Goal: Task Accomplishment & Management: Use online tool/utility

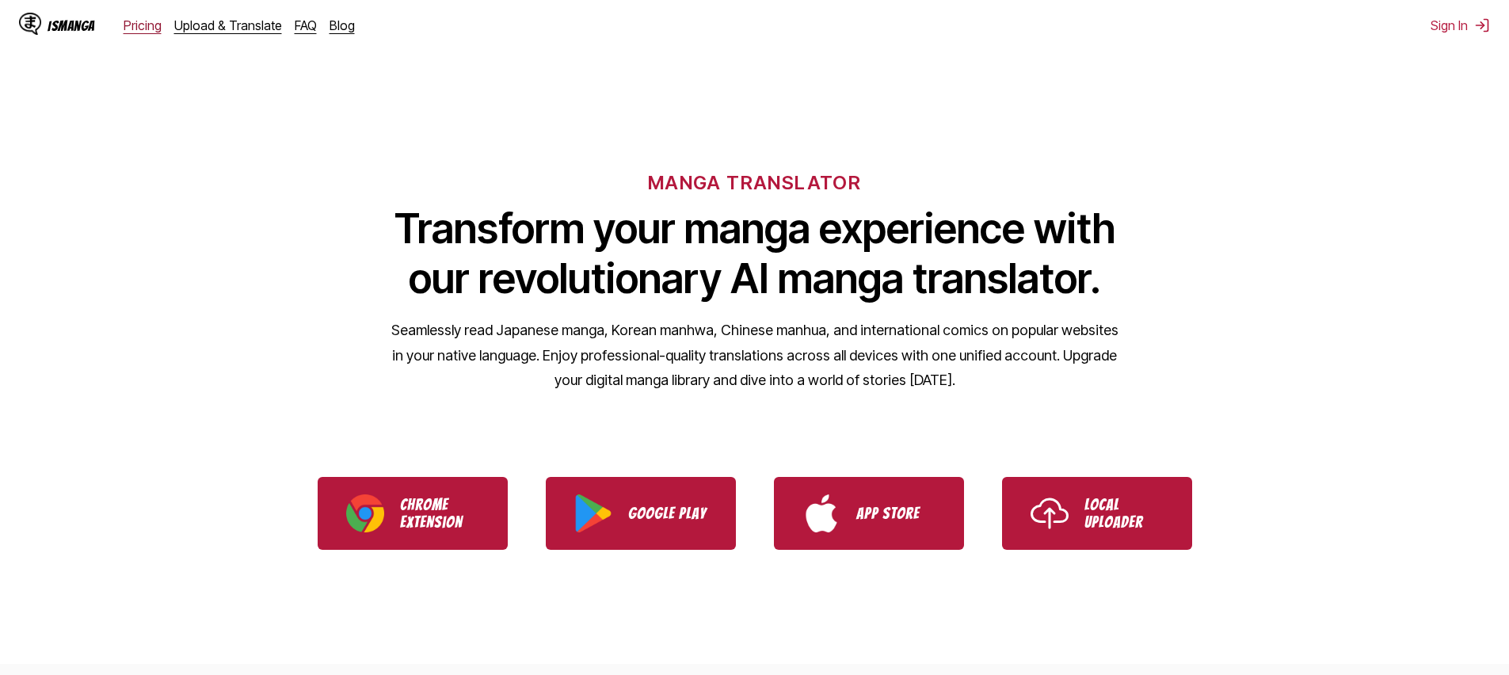
click at [143, 21] on link "Pricing" at bounding box center [143, 25] width 38 height 16
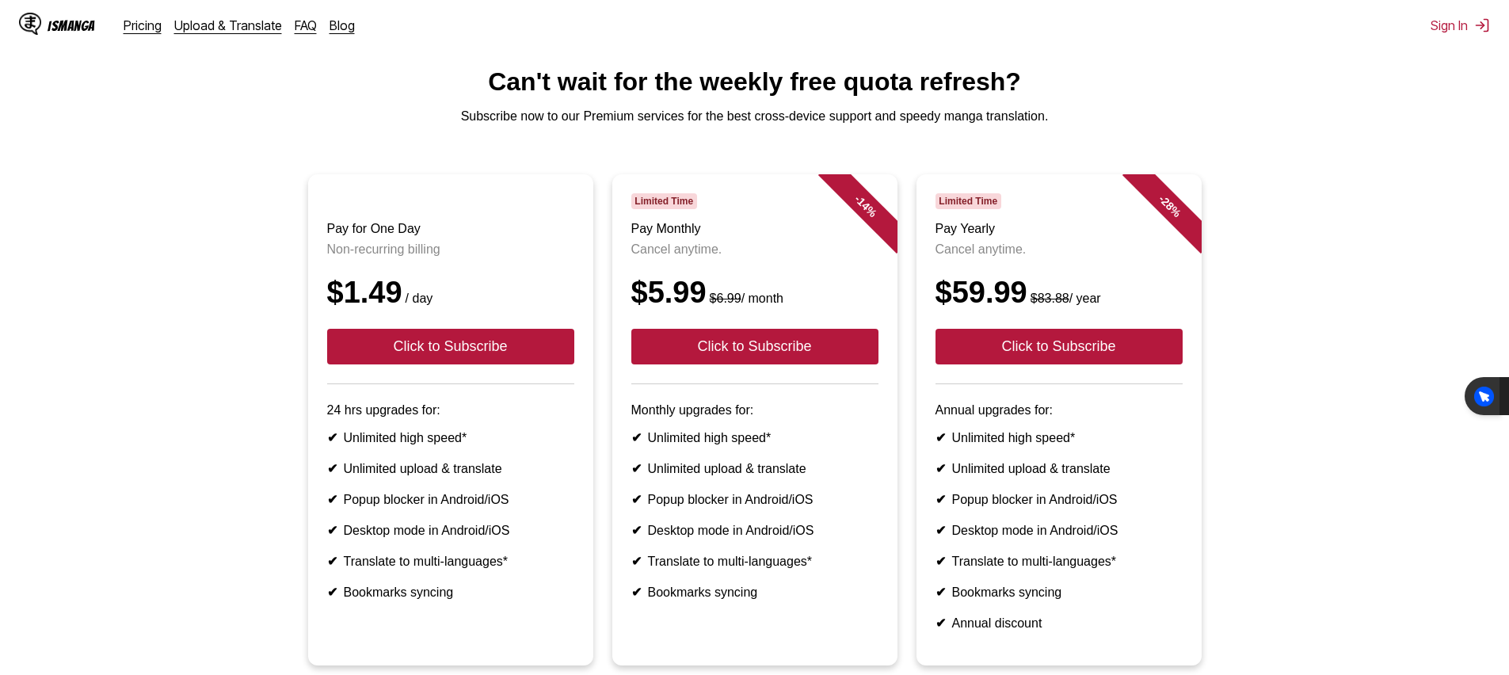
scroll to position [36, 0]
click at [200, 27] on link "Upload & Translate" at bounding box center [228, 25] width 108 height 16
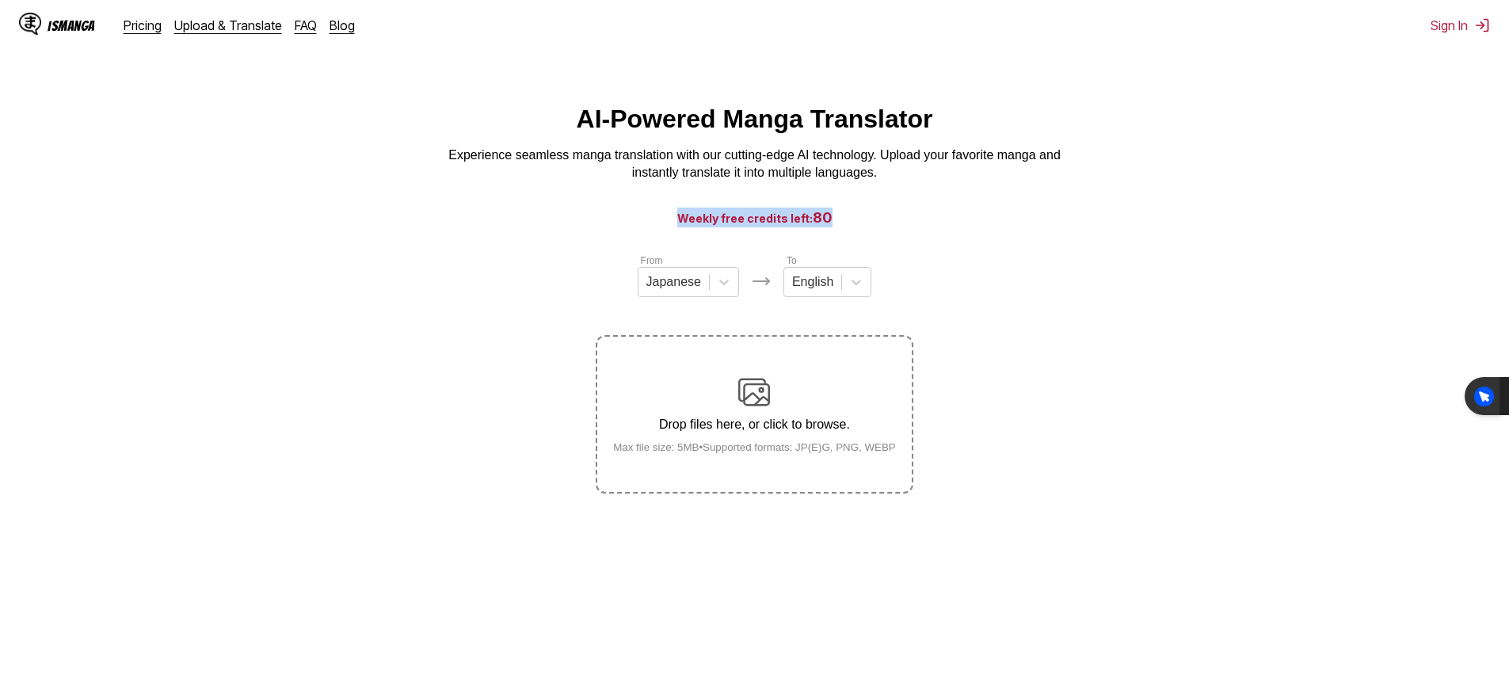
drag, startPoint x: 836, startPoint y: 217, endPoint x: 651, endPoint y: 217, distance: 184.6
click at [651, 217] on h3 "Weekly free credits left: 80" at bounding box center [754, 218] width 1433 height 20
click at [574, 241] on main "AI-Powered Manga Translator Experience seamless manga translation with our cutt…" at bounding box center [754, 409] width 1509 height 608
drag, startPoint x: 684, startPoint y: 218, endPoint x: 905, endPoint y: 209, distance: 220.4
click at [905, 209] on h3 "Weekly free credits left: 80" at bounding box center [754, 218] width 1433 height 20
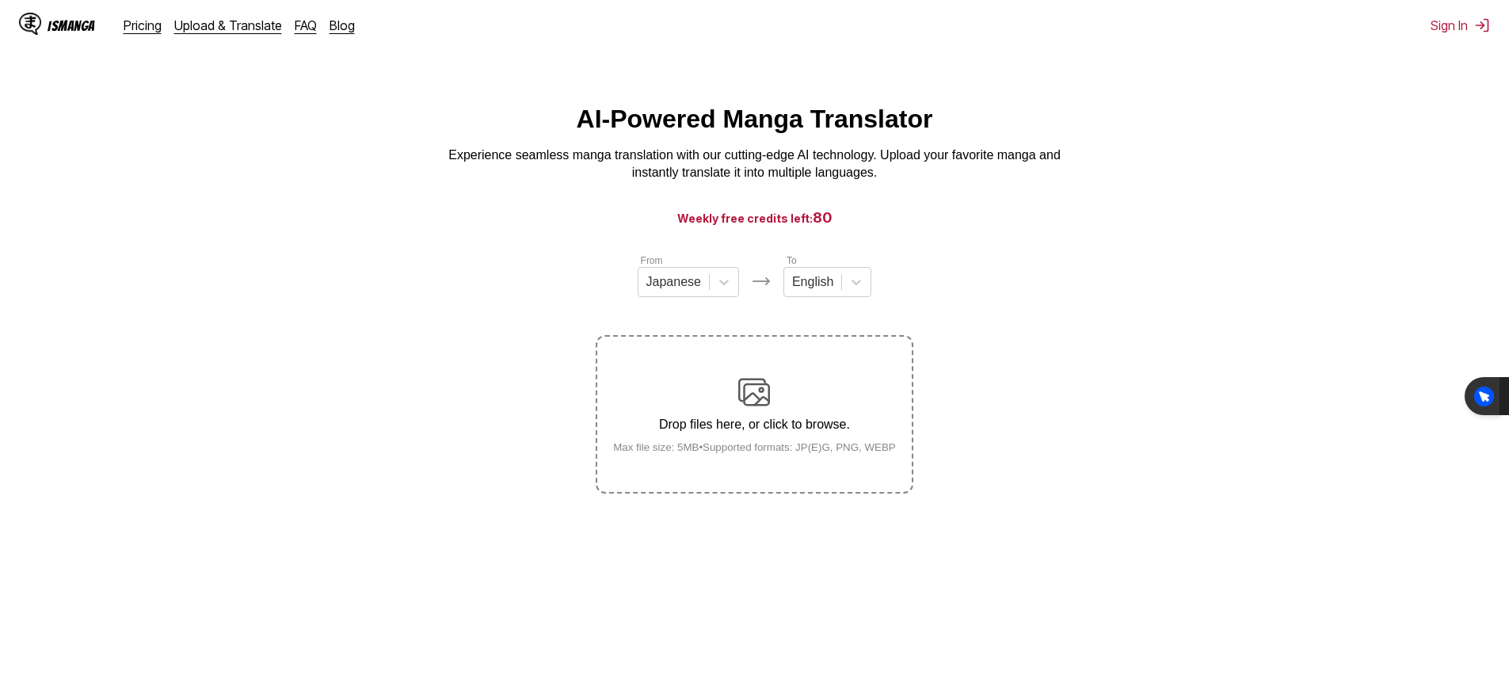
click at [803, 242] on main "AI-Powered Manga Translator Experience seamless manga translation with our cutt…" at bounding box center [754, 409] width 1509 height 608
drag, startPoint x: 830, startPoint y: 221, endPoint x: 596, endPoint y: 234, distance: 234.1
click at [596, 234] on main "AI-Powered Manga Translator Experience seamless manga translation with our cutt…" at bounding box center [754, 409] width 1509 height 608
click at [756, 398] on img at bounding box center [754, 392] width 32 height 32
click at [0, 0] on input "Drop files here, or click to browse. Max file size: 5MB • Supported formats: JP…" at bounding box center [0, 0] width 0 height 0
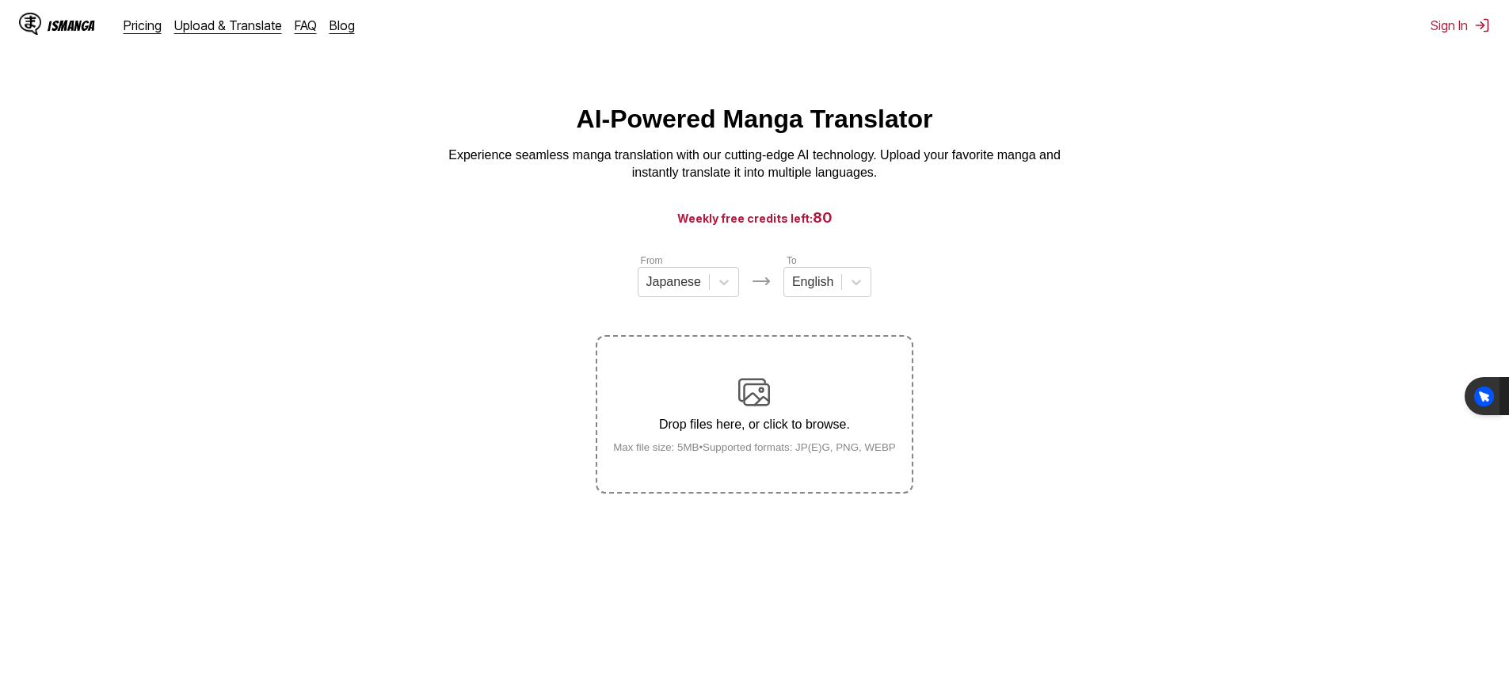
click at [741, 468] on label "Drop files here, or click to browse. Max file size: 5MB • Supported formats: JP…" at bounding box center [754, 414] width 314 height 155
click at [0, 0] on input "Drop files here, or click to browse. Max file size: 5MB • Supported formats: JP…" at bounding box center [0, 0] width 0 height 0
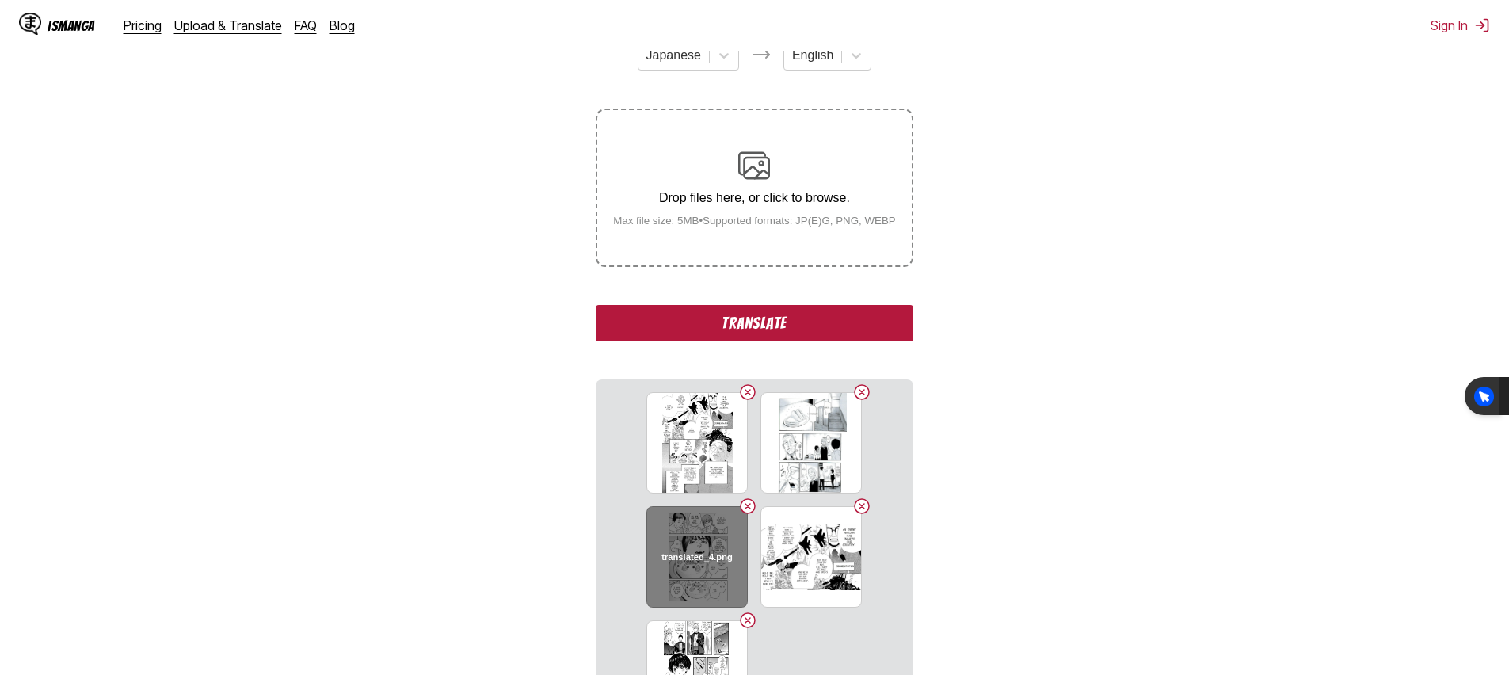
scroll to position [190, 0]
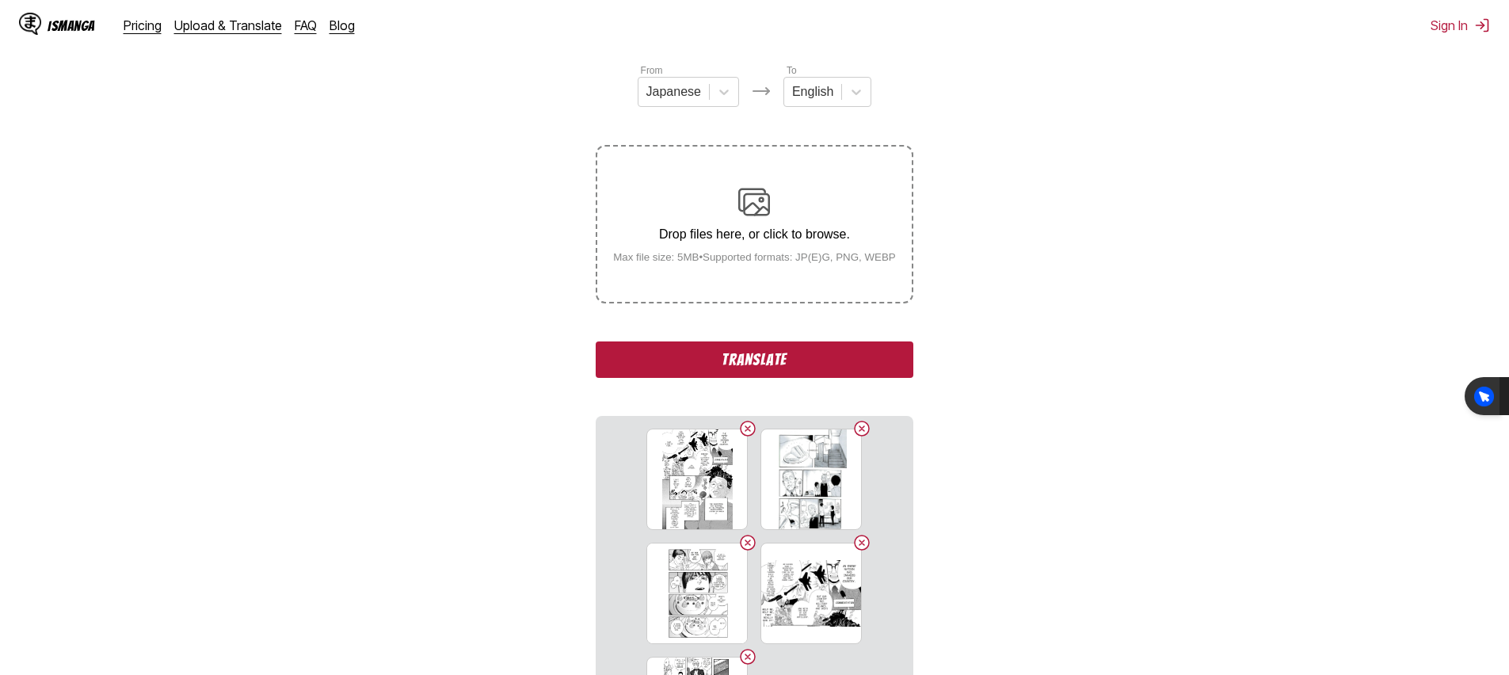
click at [757, 242] on p "Drop files here, or click to browse." at bounding box center [754, 234] width 308 height 14
click at [0, 0] on input "Drop files here, or click to browse. Max file size: 5MB • Supported formats: JP…" at bounding box center [0, 0] width 0 height 0
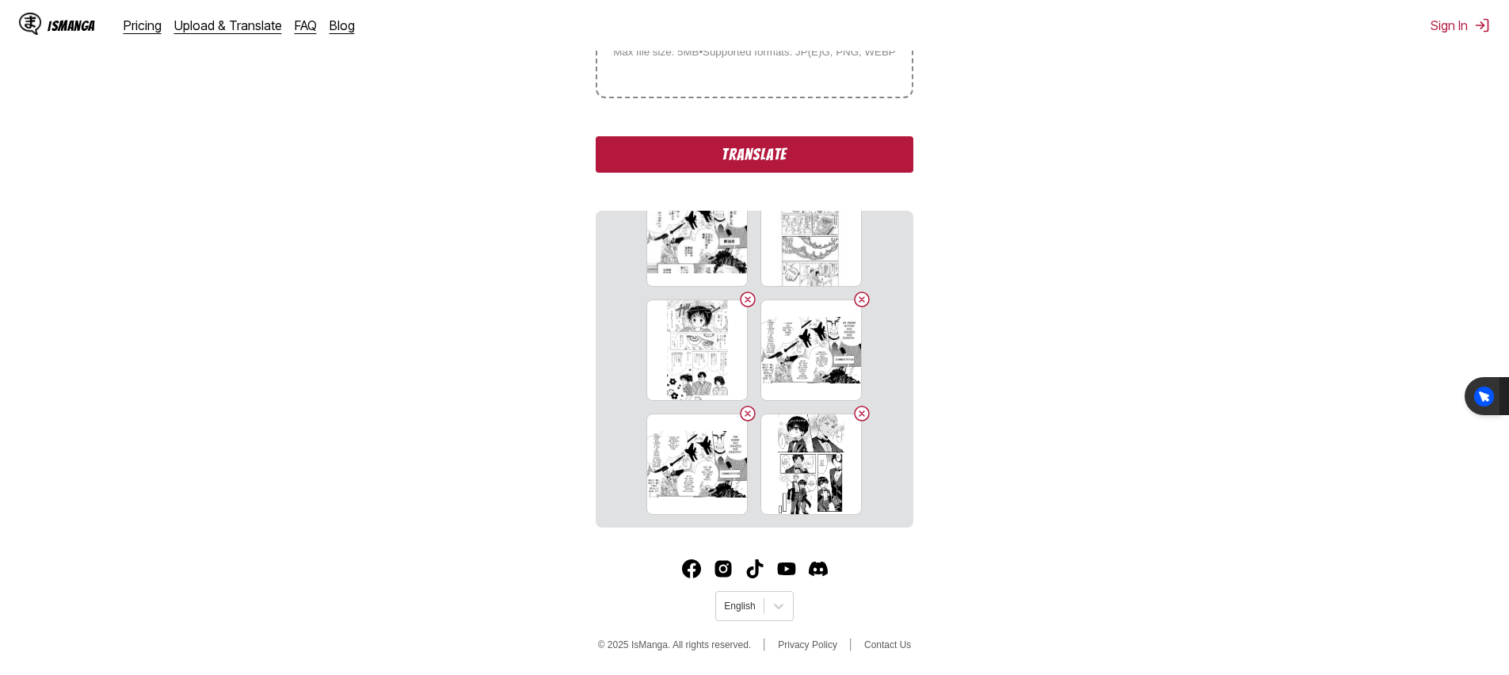
scroll to position [219, 0]
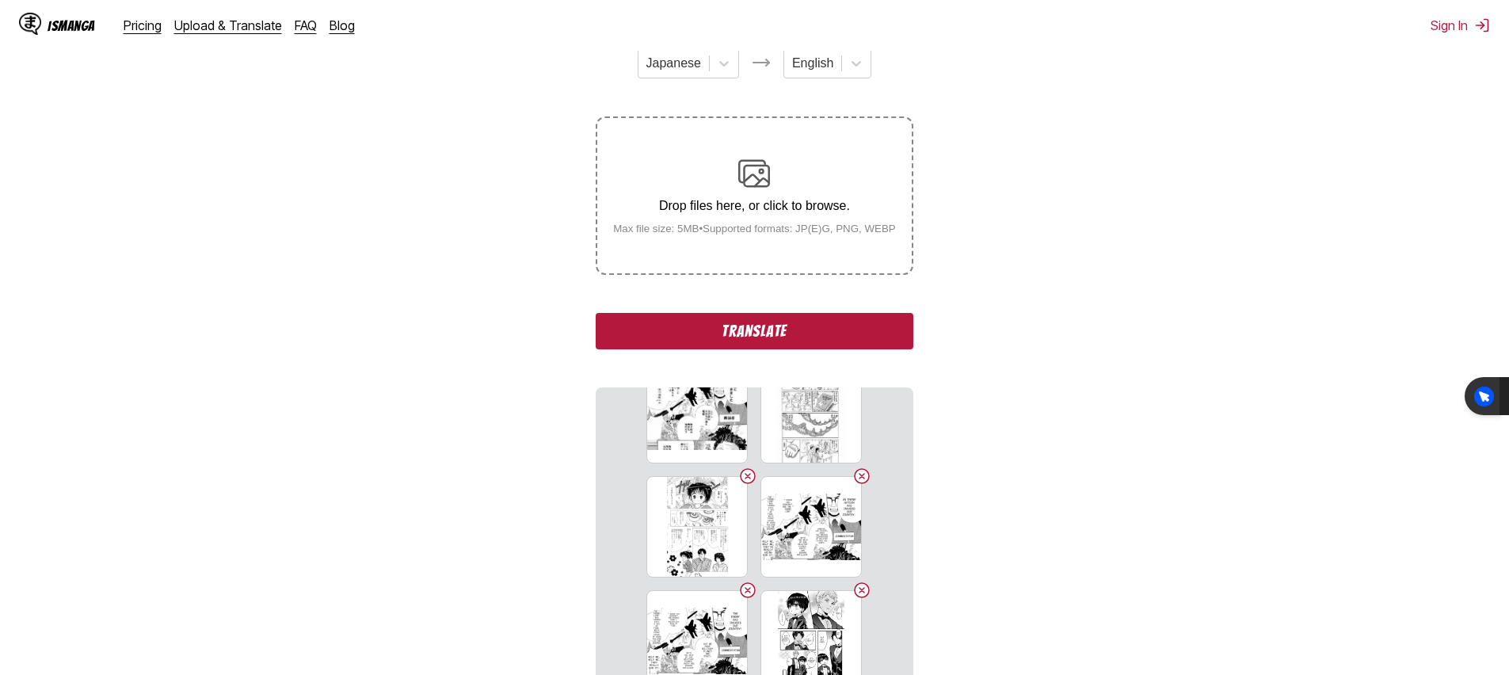
click at [795, 230] on div "Drop files here, or click to browse. Max file size: 5MB • Supported formats: JP…" at bounding box center [754, 196] width 308 height 77
click at [0, 0] on input "Drop files here, or click to browse. Max file size: 5MB • Supported formats: JP…" at bounding box center [0, 0] width 0 height 0
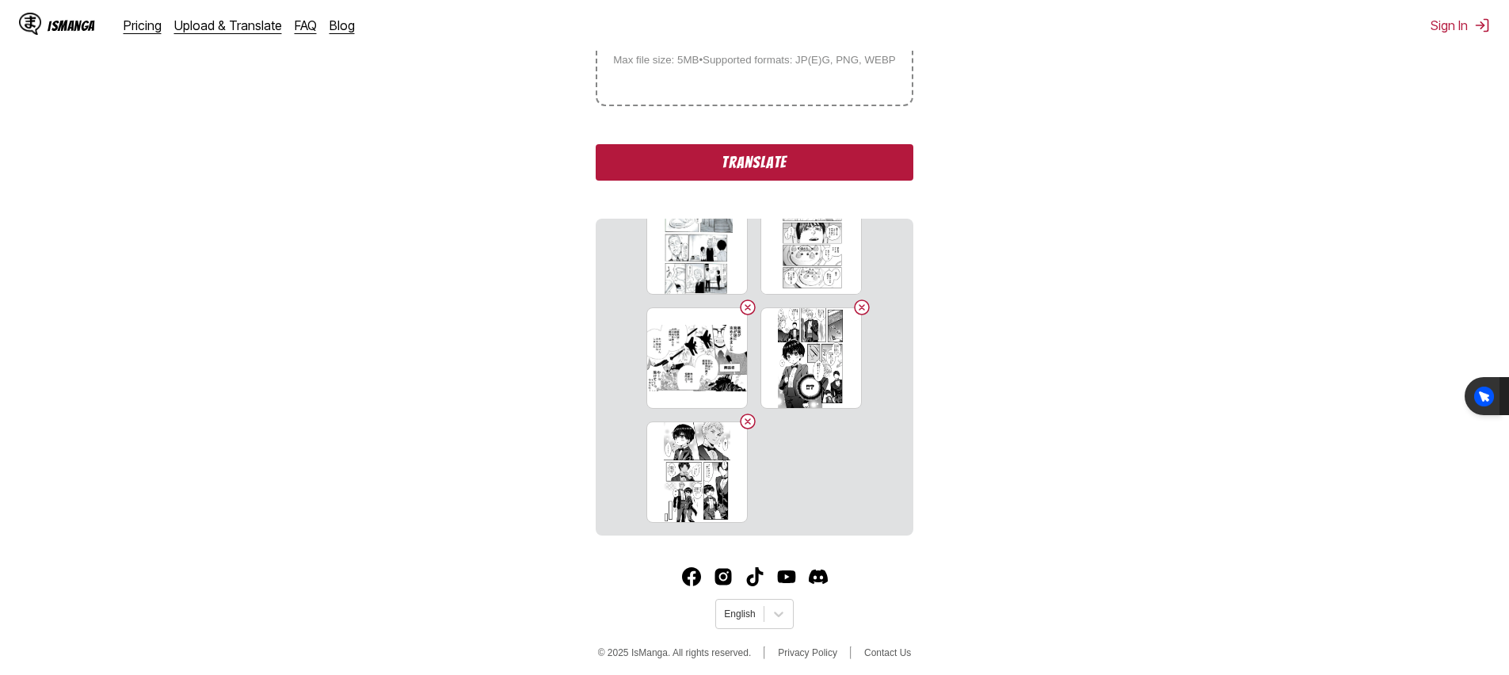
scroll to position [0, 0]
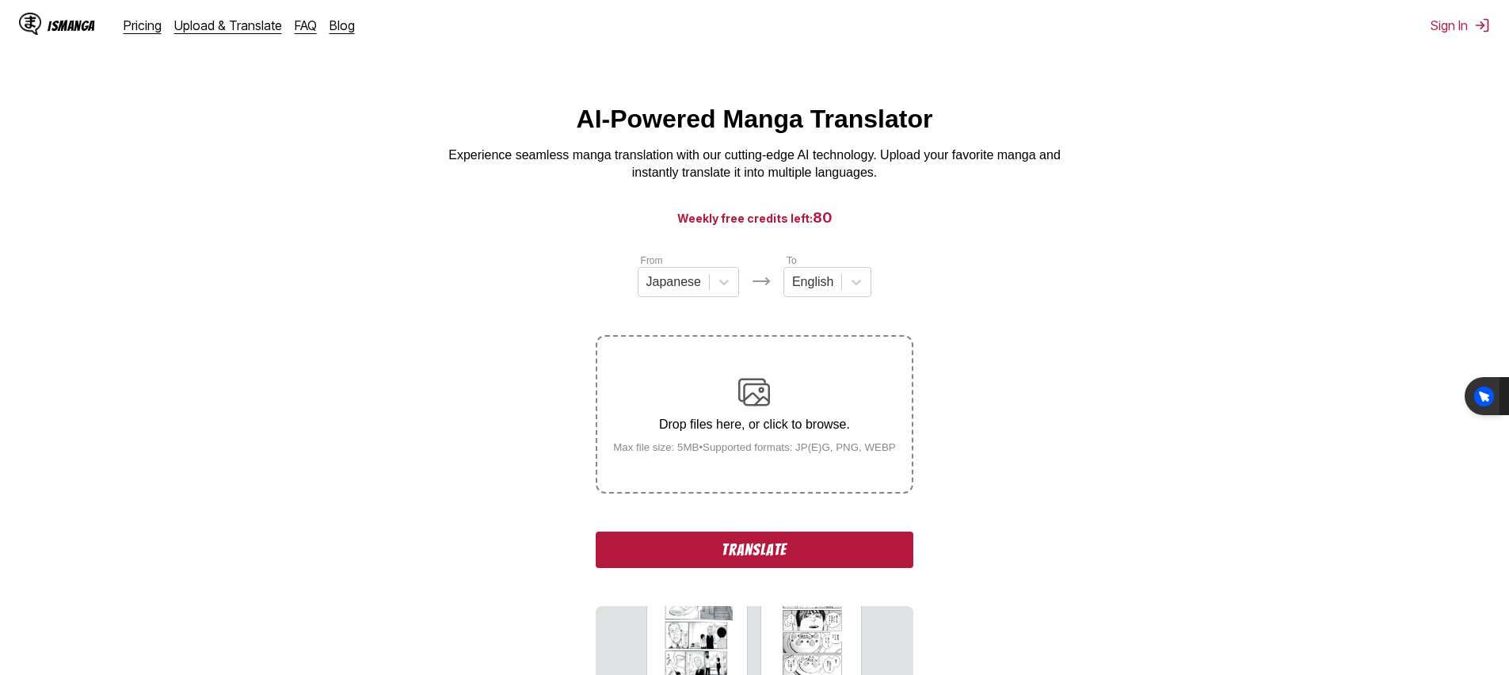
click at [763, 406] on img at bounding box center [754, 392] width 32 height 32
click at [0, 0] on input "Drop files here, or click to browse. Max file size: 5MB • Supported formats: JP…" at bounding box center [0, 0] width 0 height 0
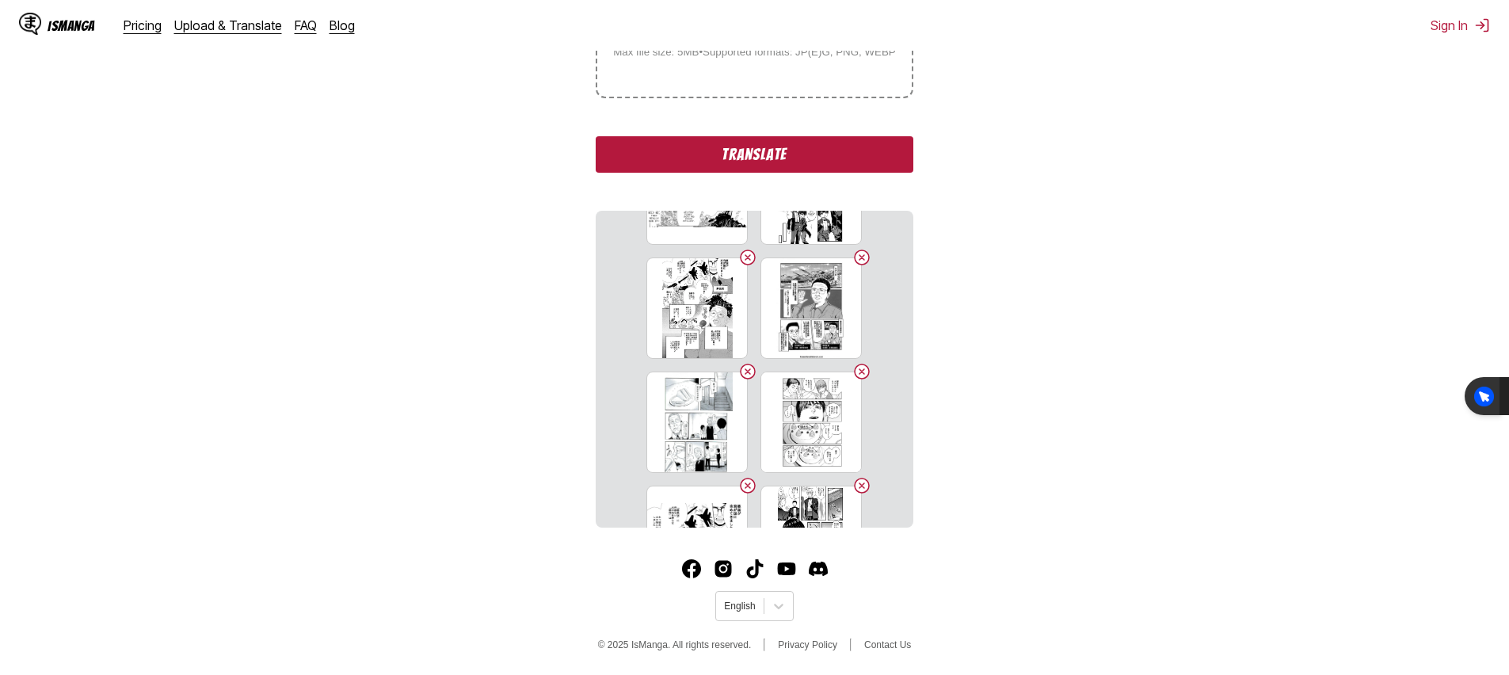
scroll to position [836, 0]
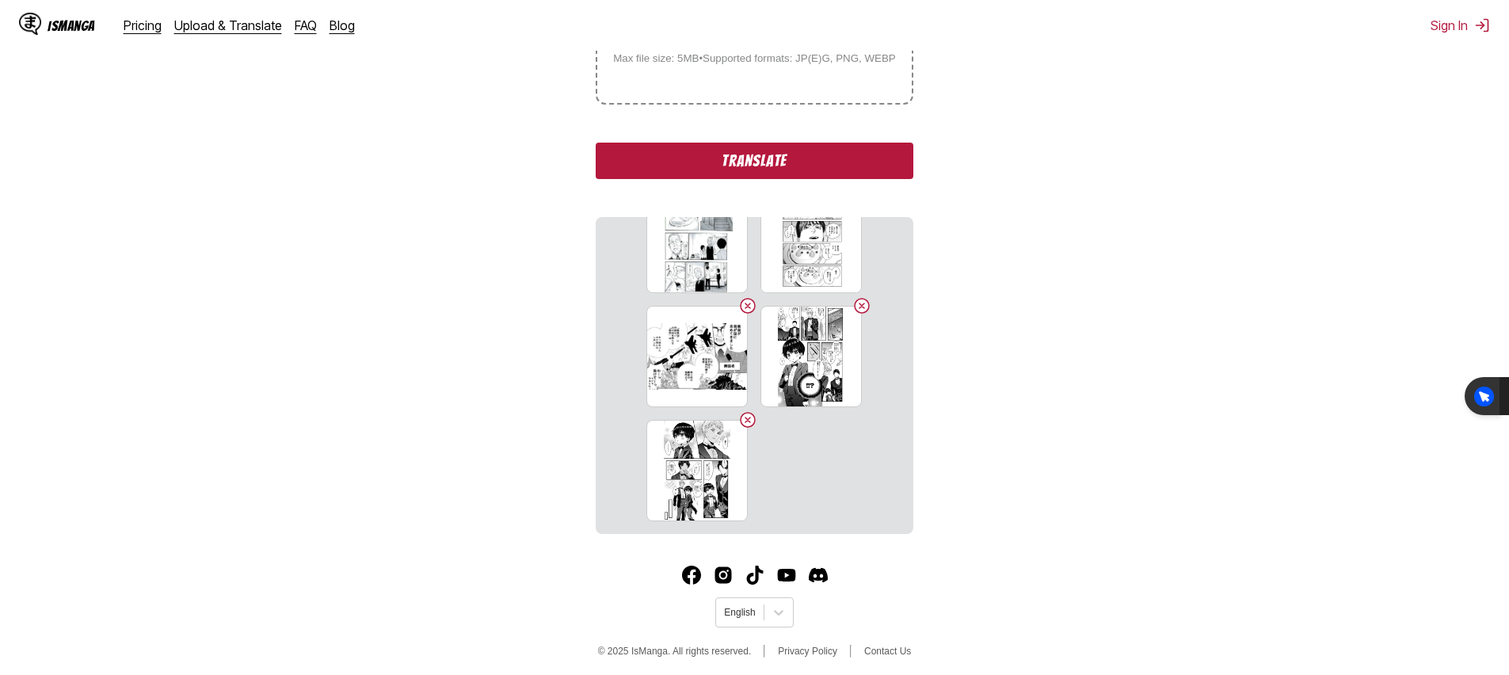
click at [772, 179] on button "Translate" at bounding box center [754, 161] width 317 height 36
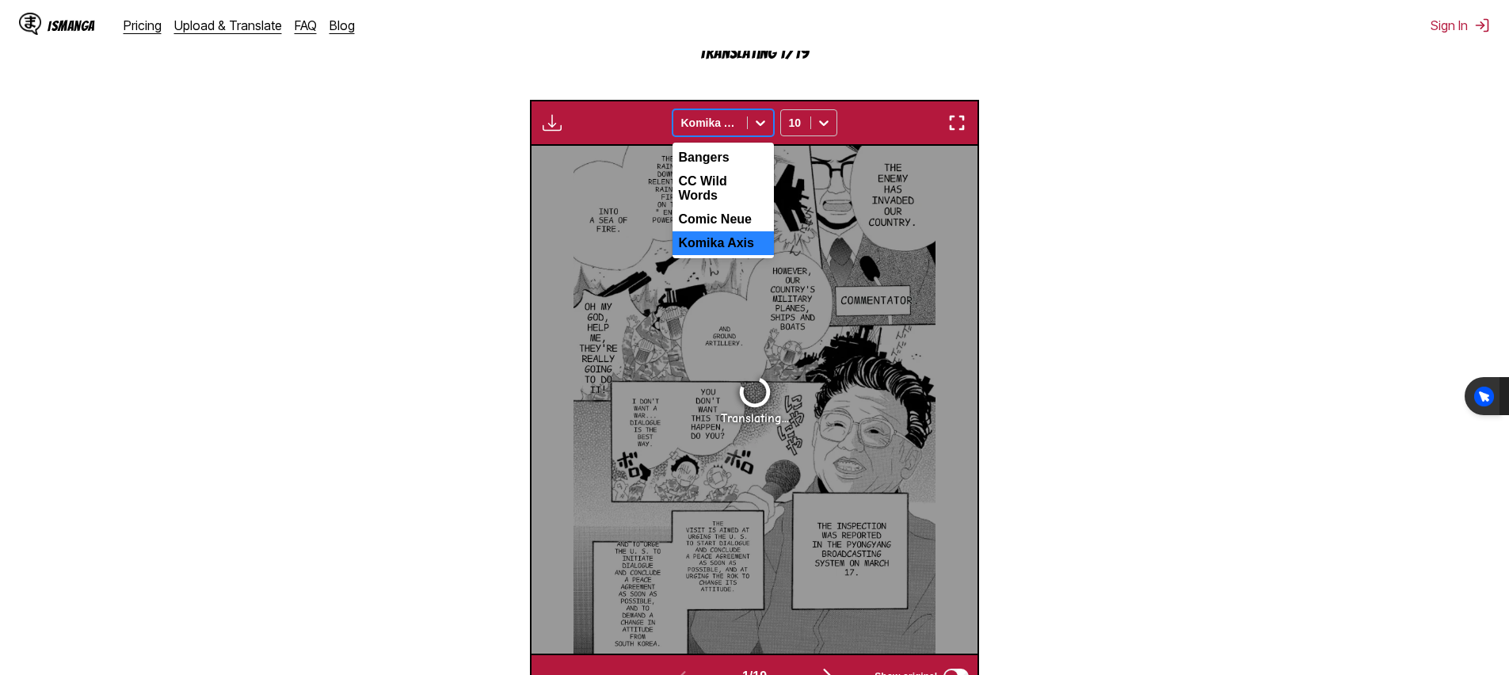
click at [760, 135] on div at bounding box center [760, 122] width 25 height 25
click at [421, 337] on section "From Japanese To English Drop files here, or click to browse. Max file size: 5M…" at bounding box center [755, 232] width 1484 height 934
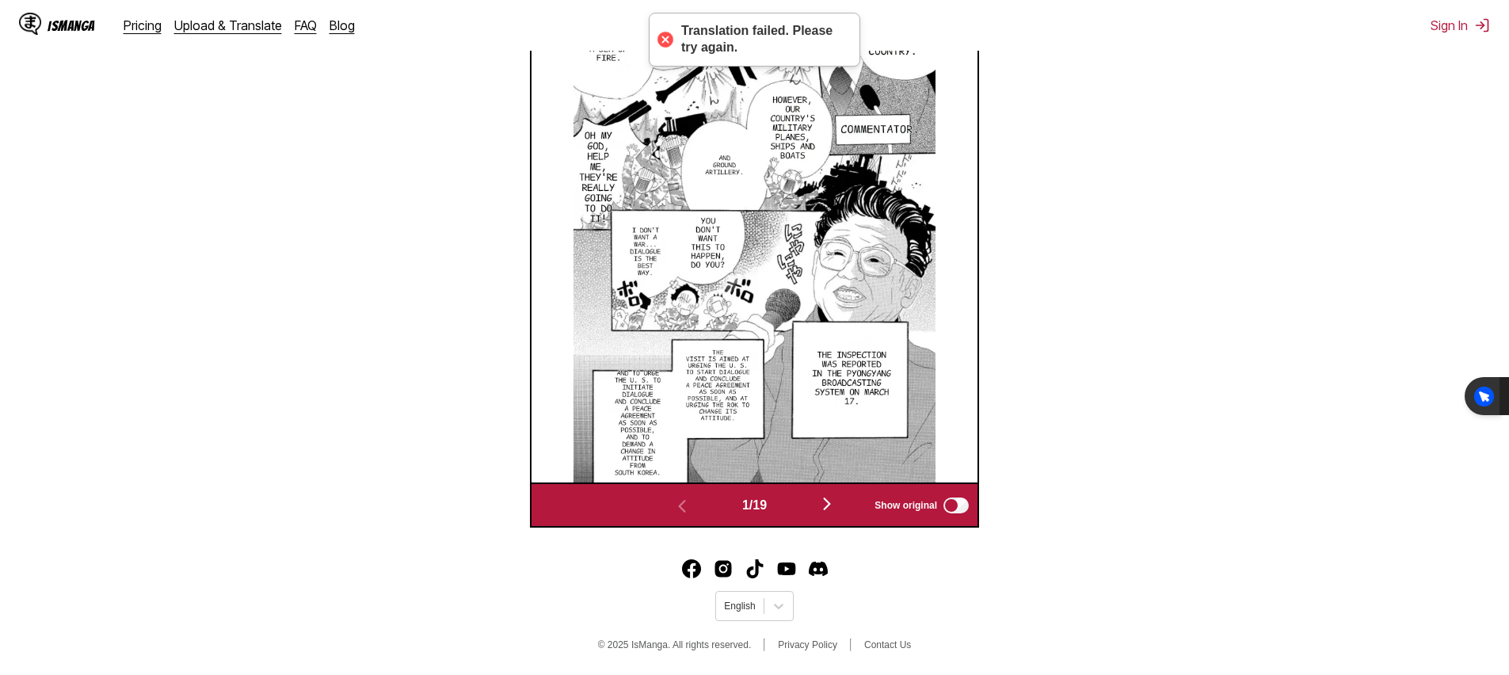
scroll to position [681, 0]
click at [827, 509] on img "button" at bounding box center [826, 503] width 19 height 19
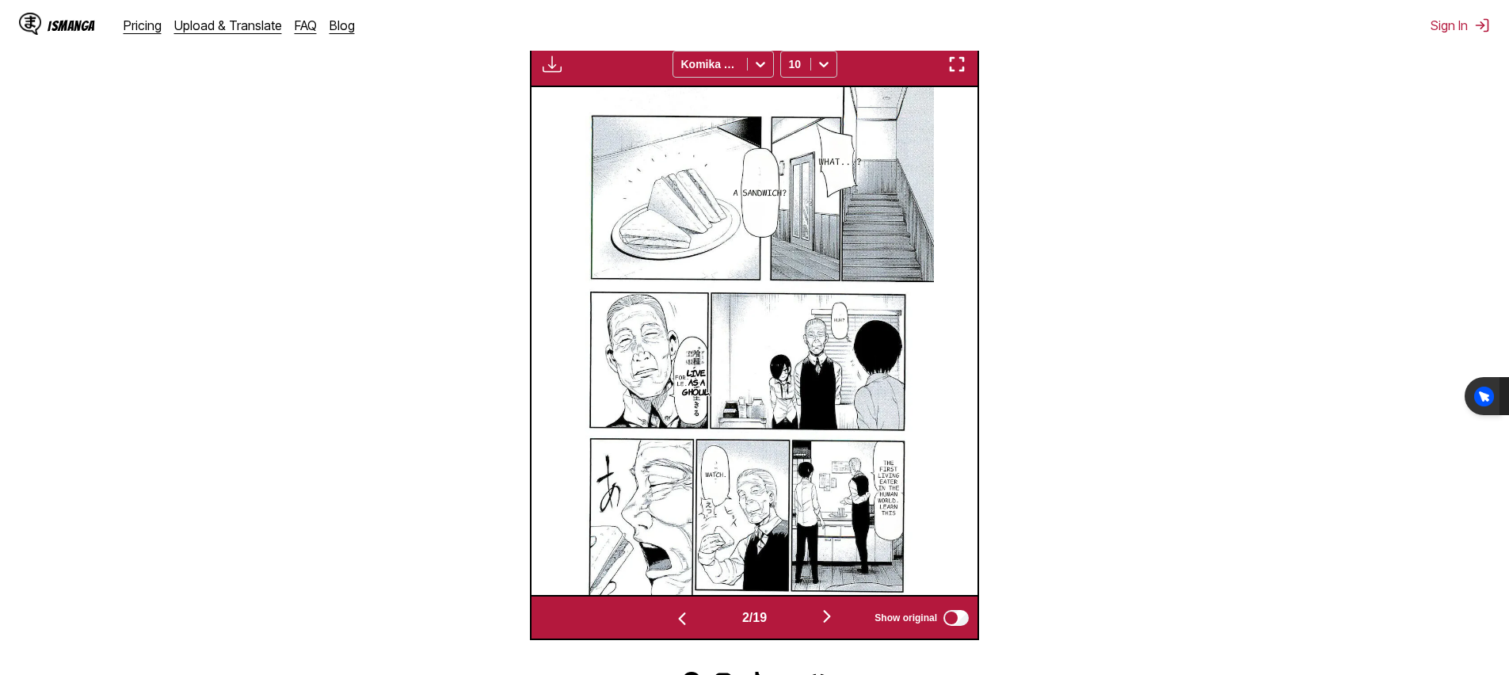
scroll to position [549, 0]
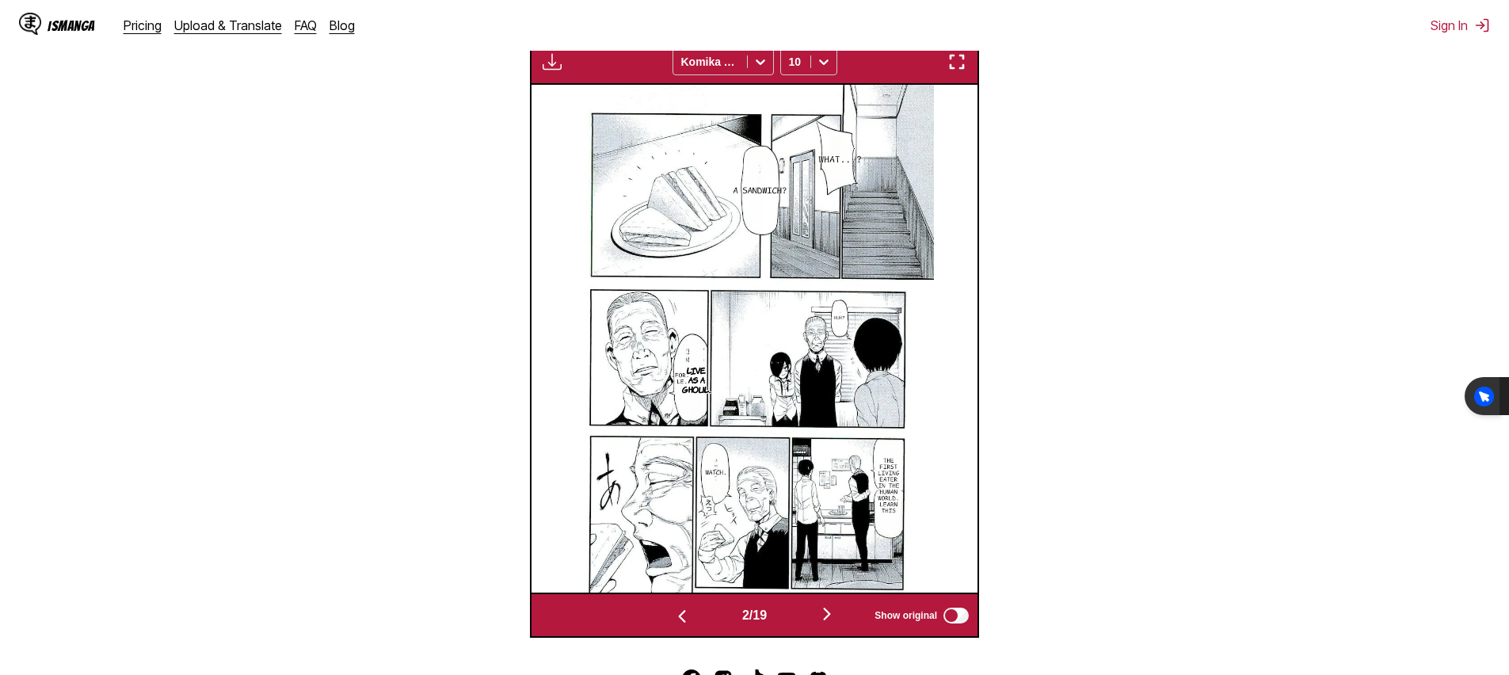
click at [836, 623] on img "button" at bounding box center [826, 613] width 19 height 19
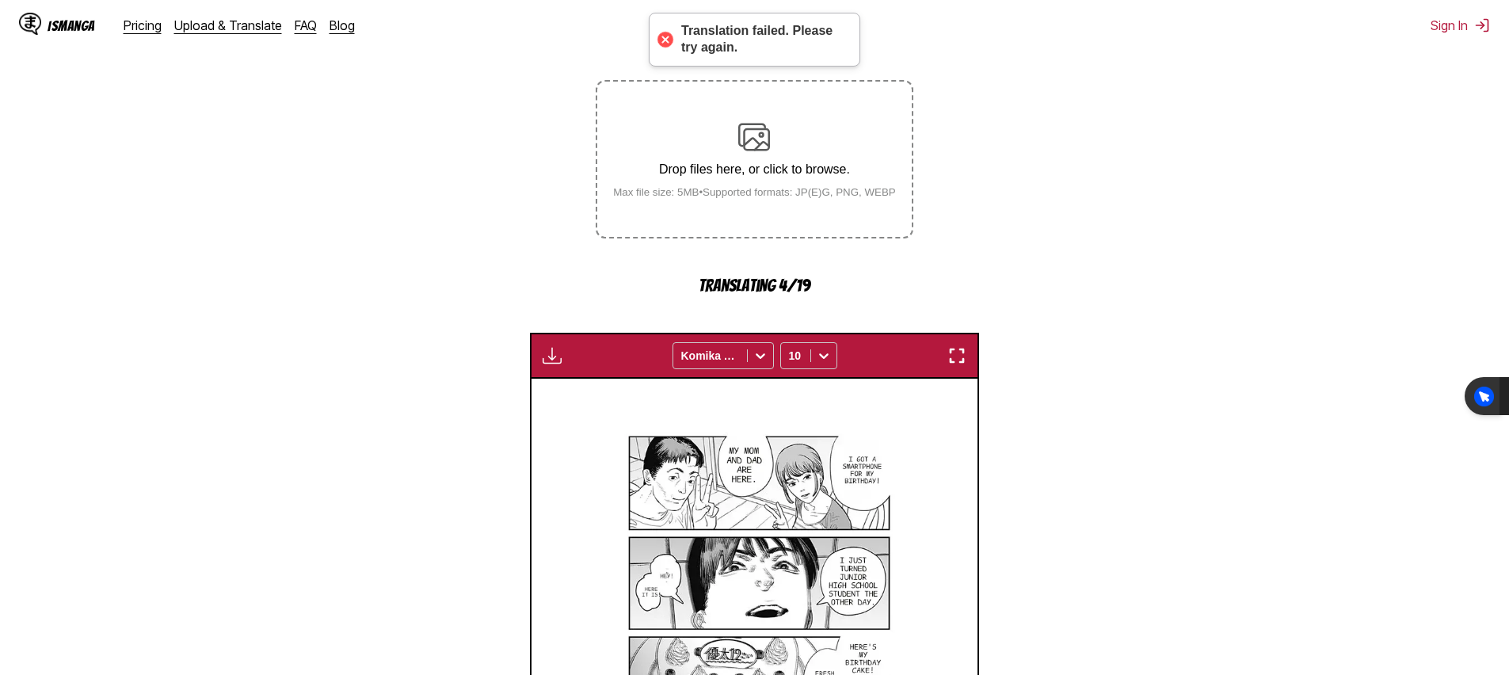
scroll to position [75, 0]
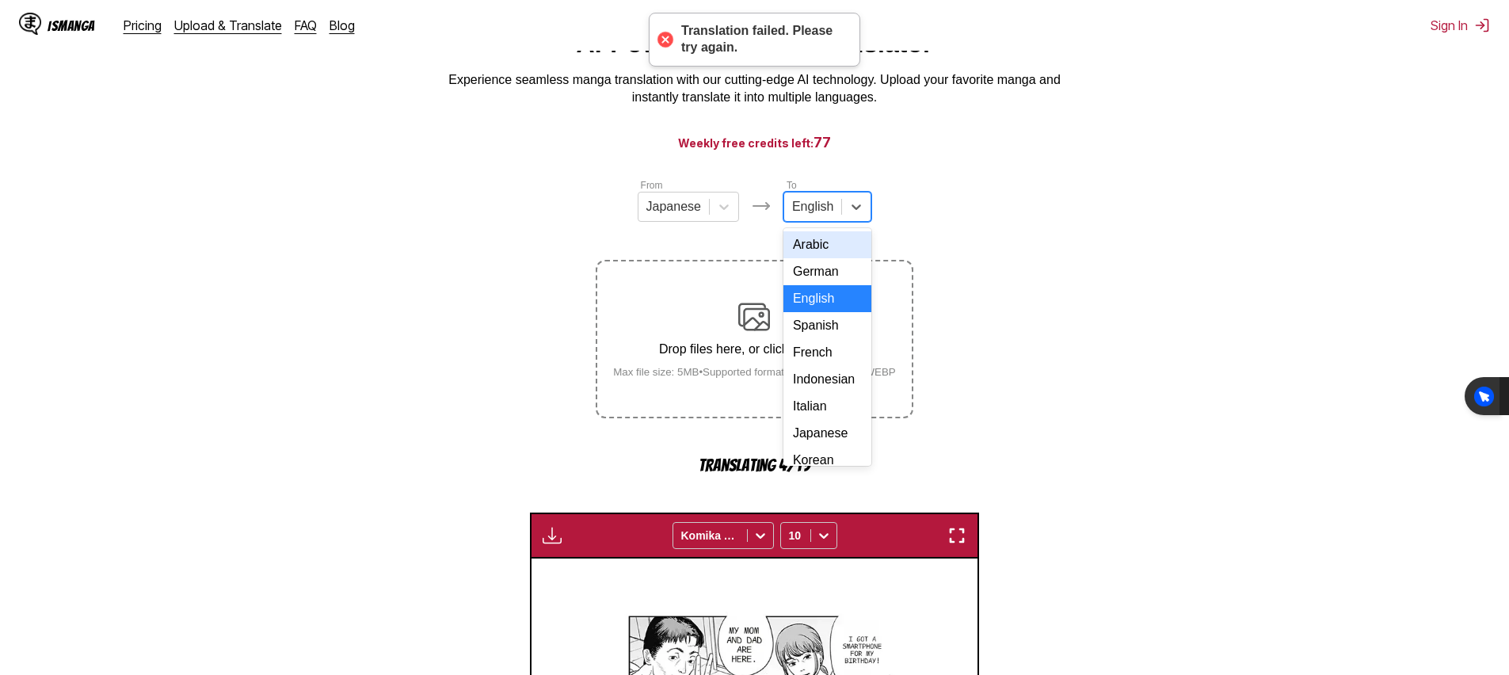
click at [834, 219] on div "English" at bounding box center [812, 207] width 57 height 24
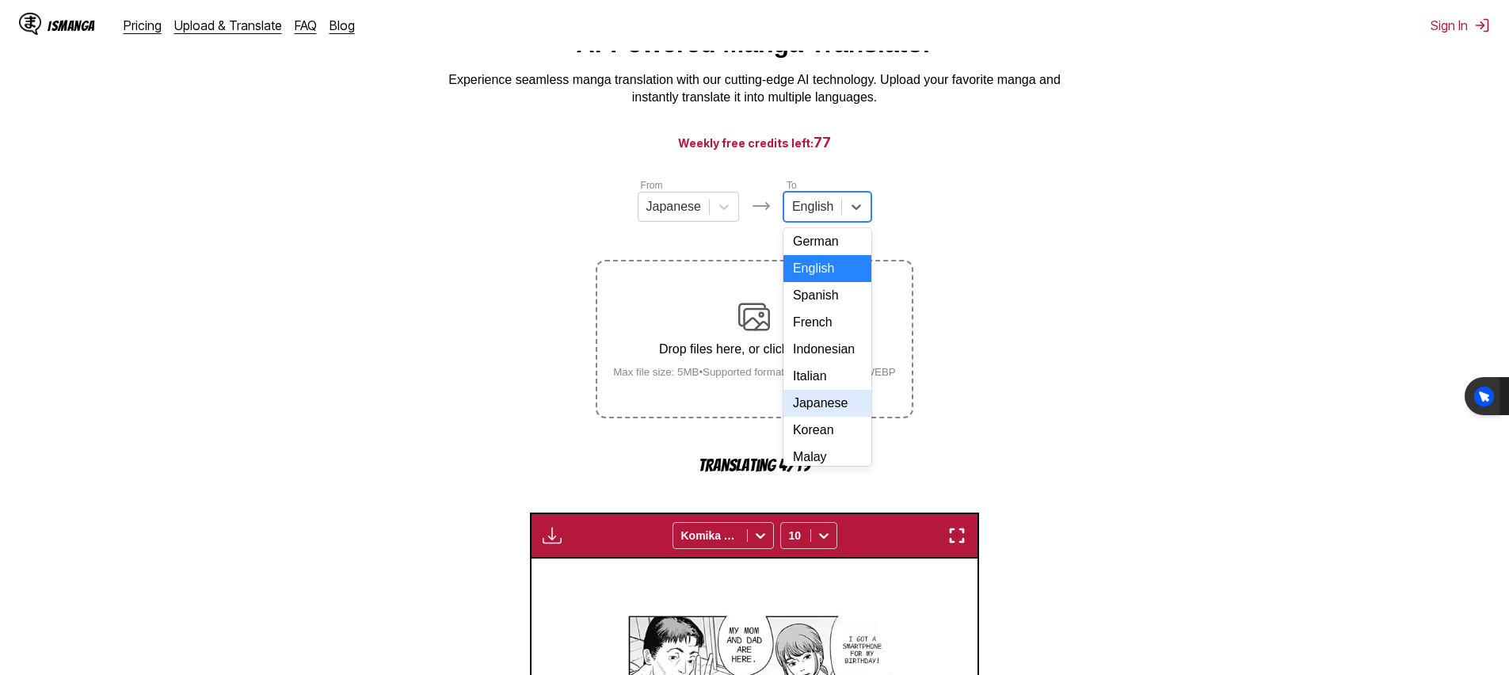
scroll to position [238, 0]
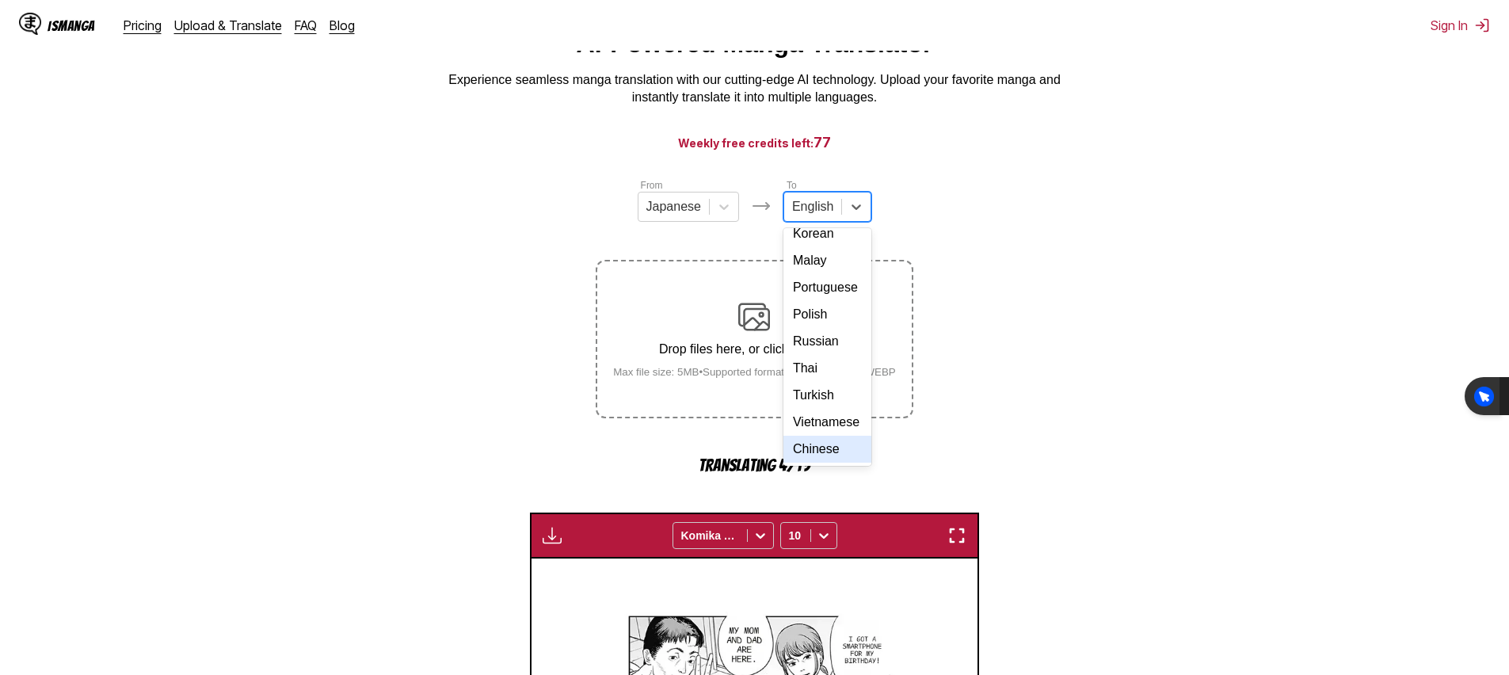
click at [826, 436] on div "Chinese" at bounding box center [827, 449] width 88 height 27
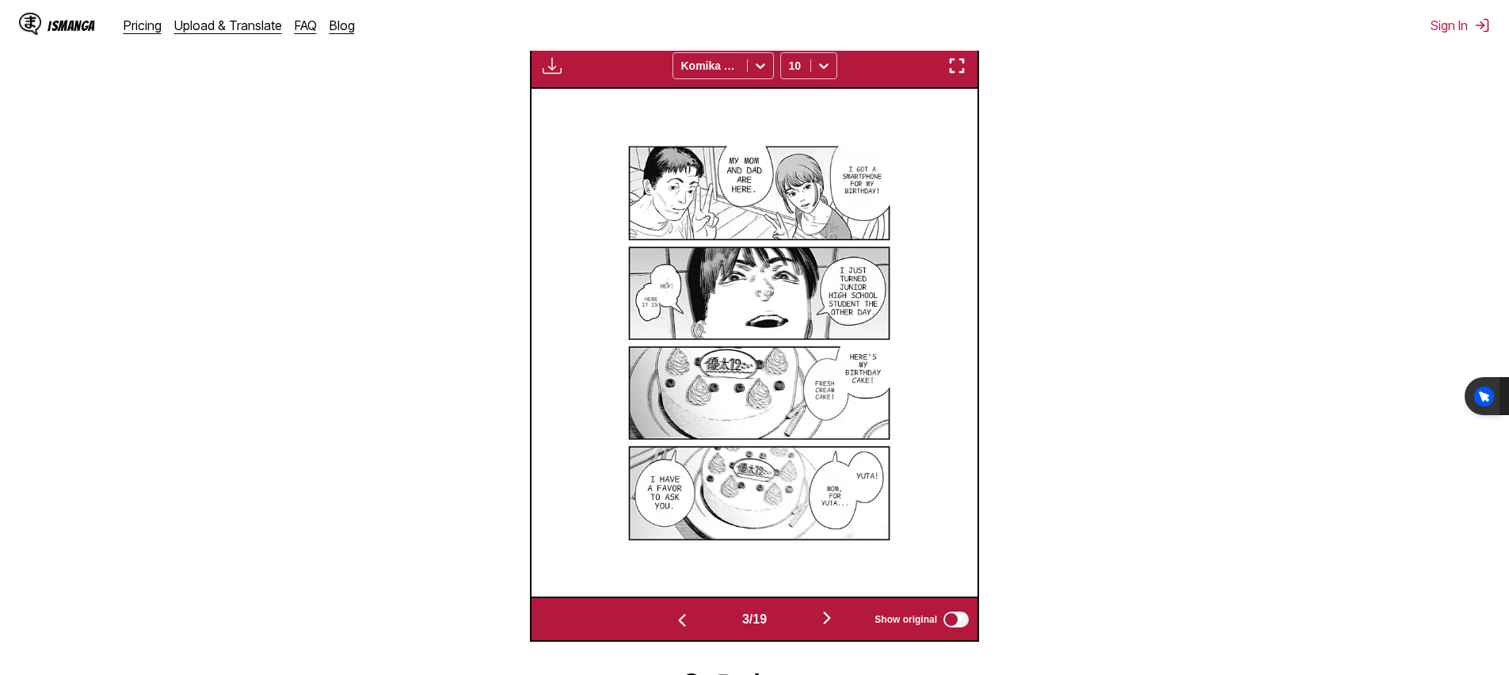
scroll to position [566, 0]
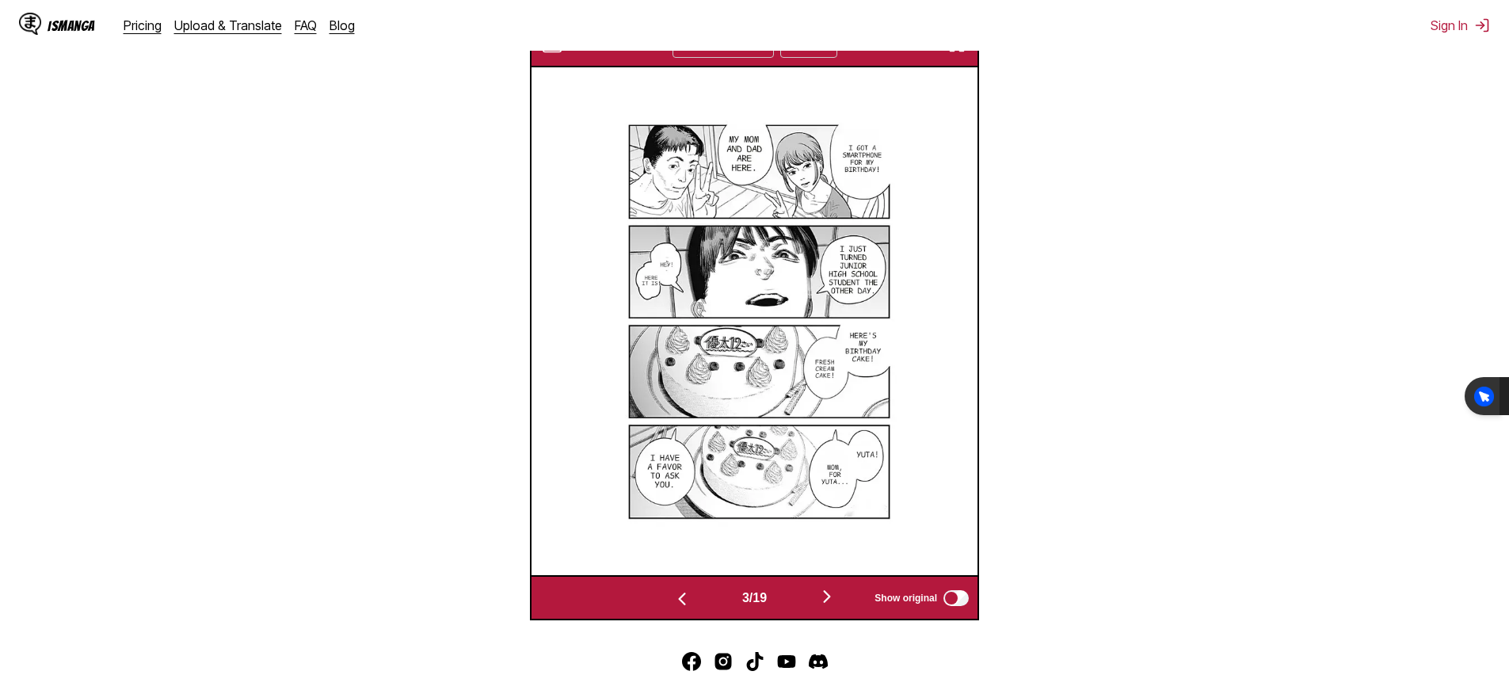
click at [834, 606] on img "button" at bounding box center [826, 596] width 19 height 19
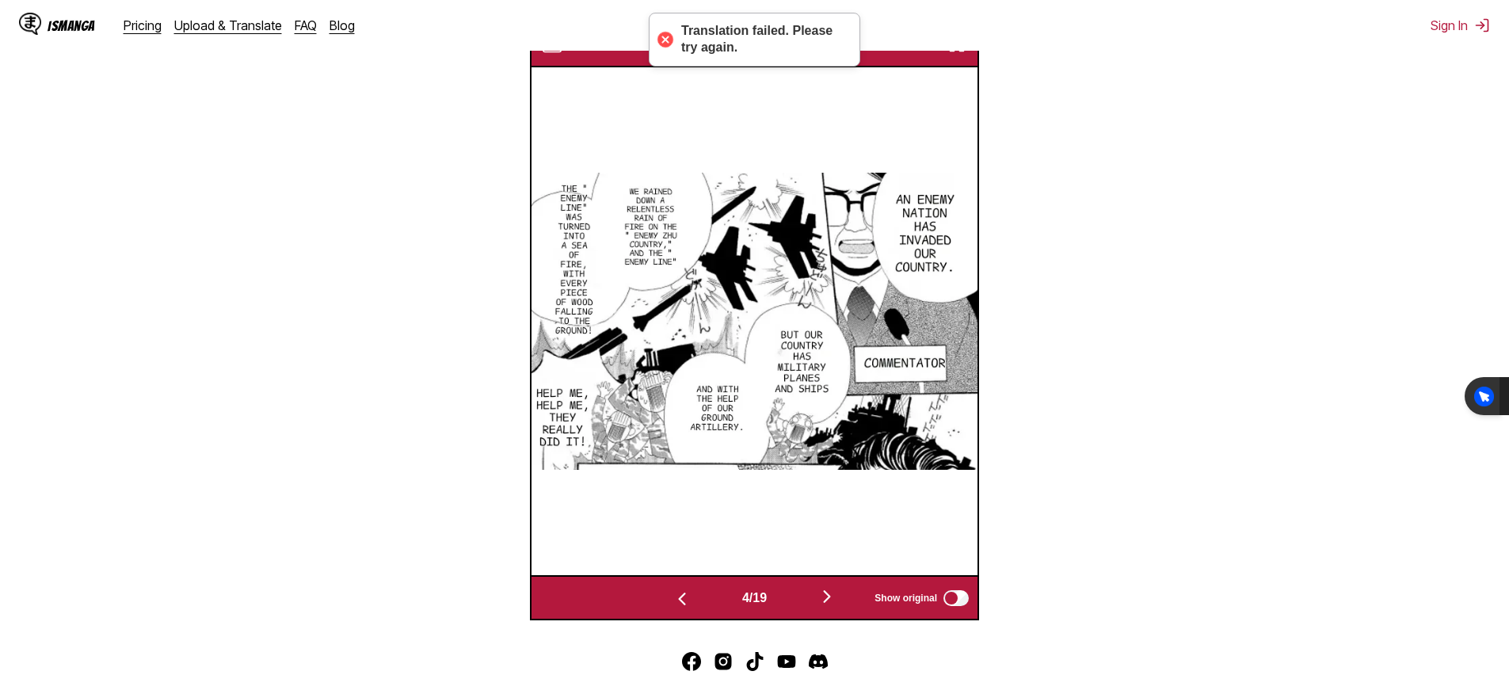
click at [833, 606] on img "button" at bounding box center [826, 596] width 19 height 19
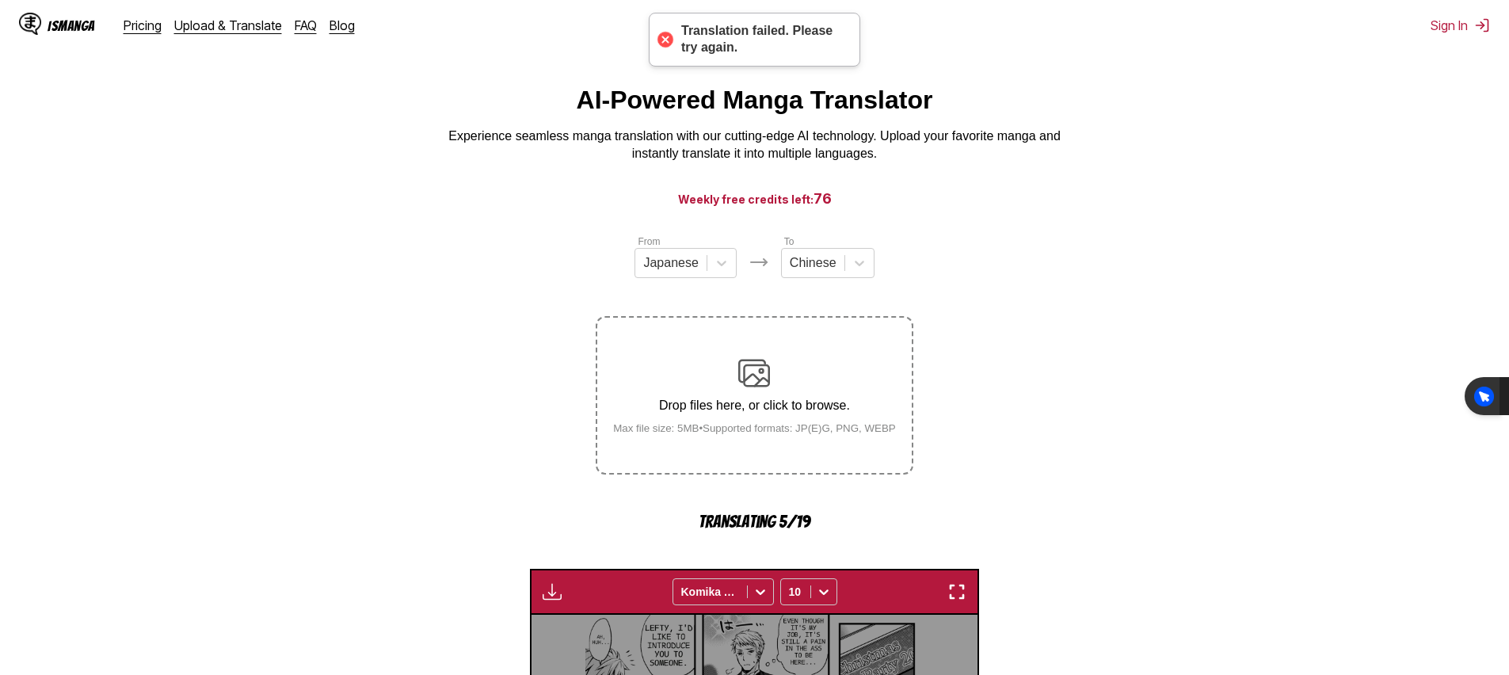
scroll to position [0, 0]
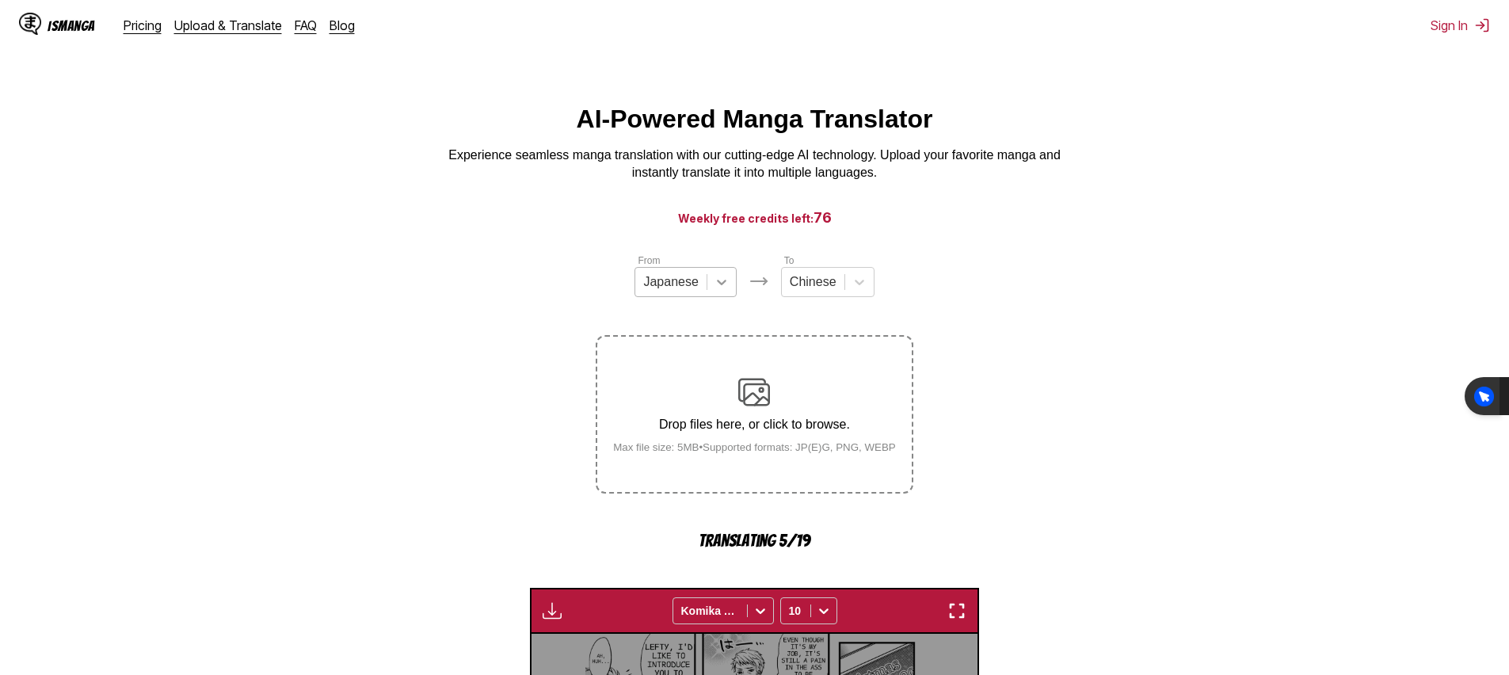
click at [709, 290] on div at bounding box center [721, 282] width 29 height 29
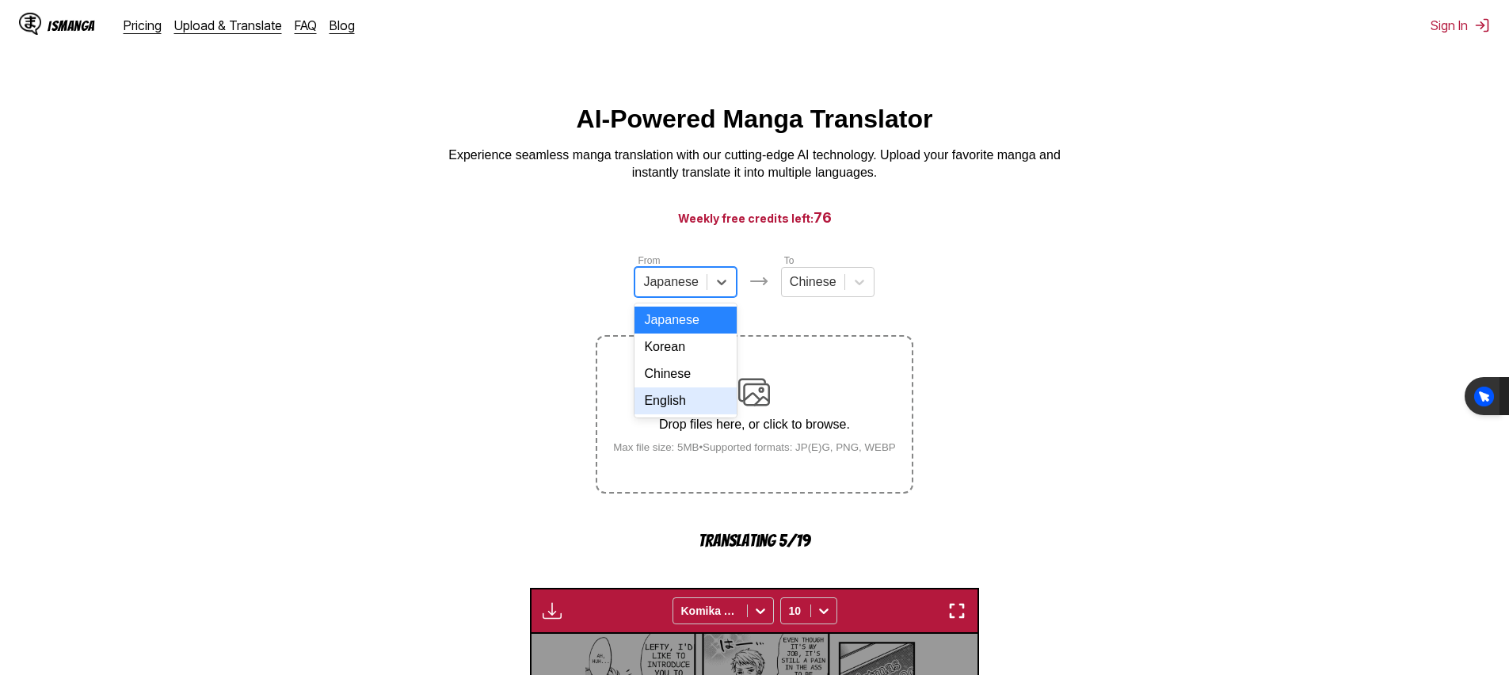
click at [678, 397] on div "English" at bounding box center [684, 400] width 101 height 27
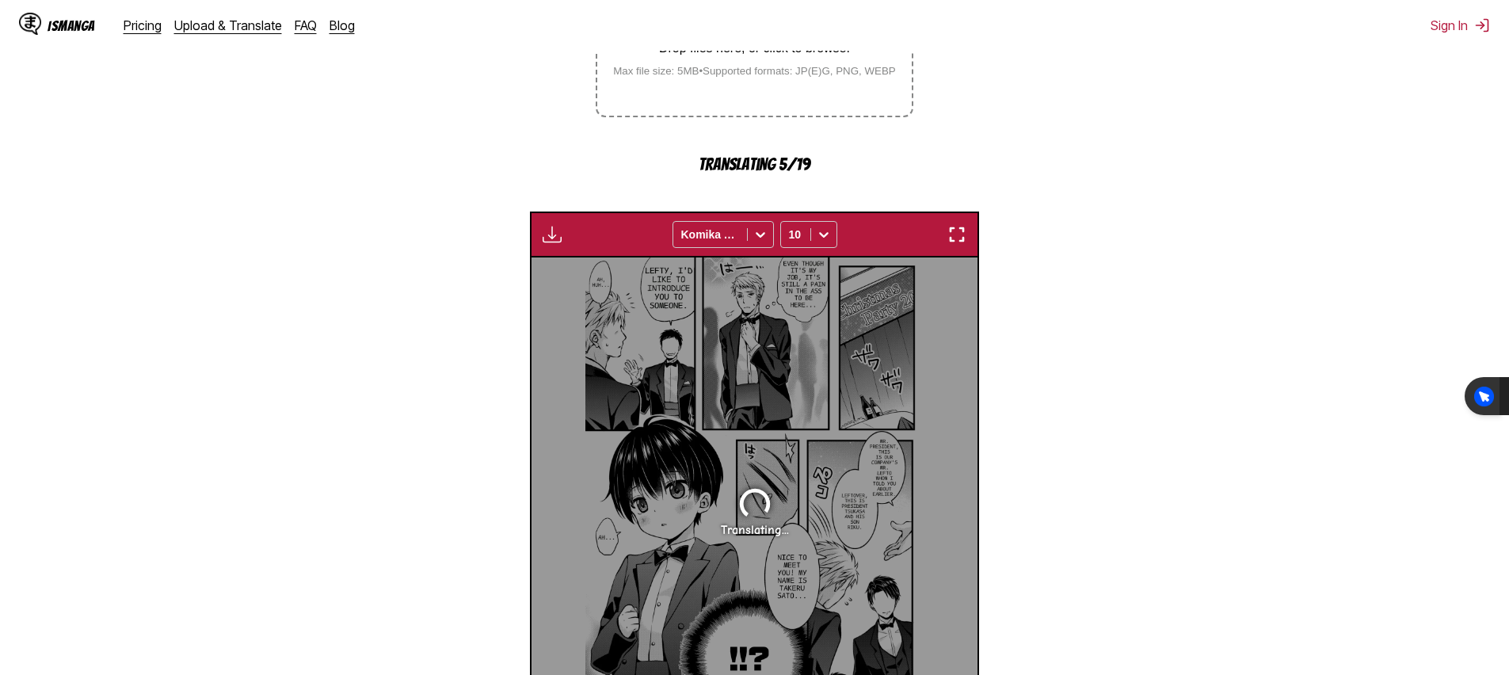
scroll to position [681, 0]
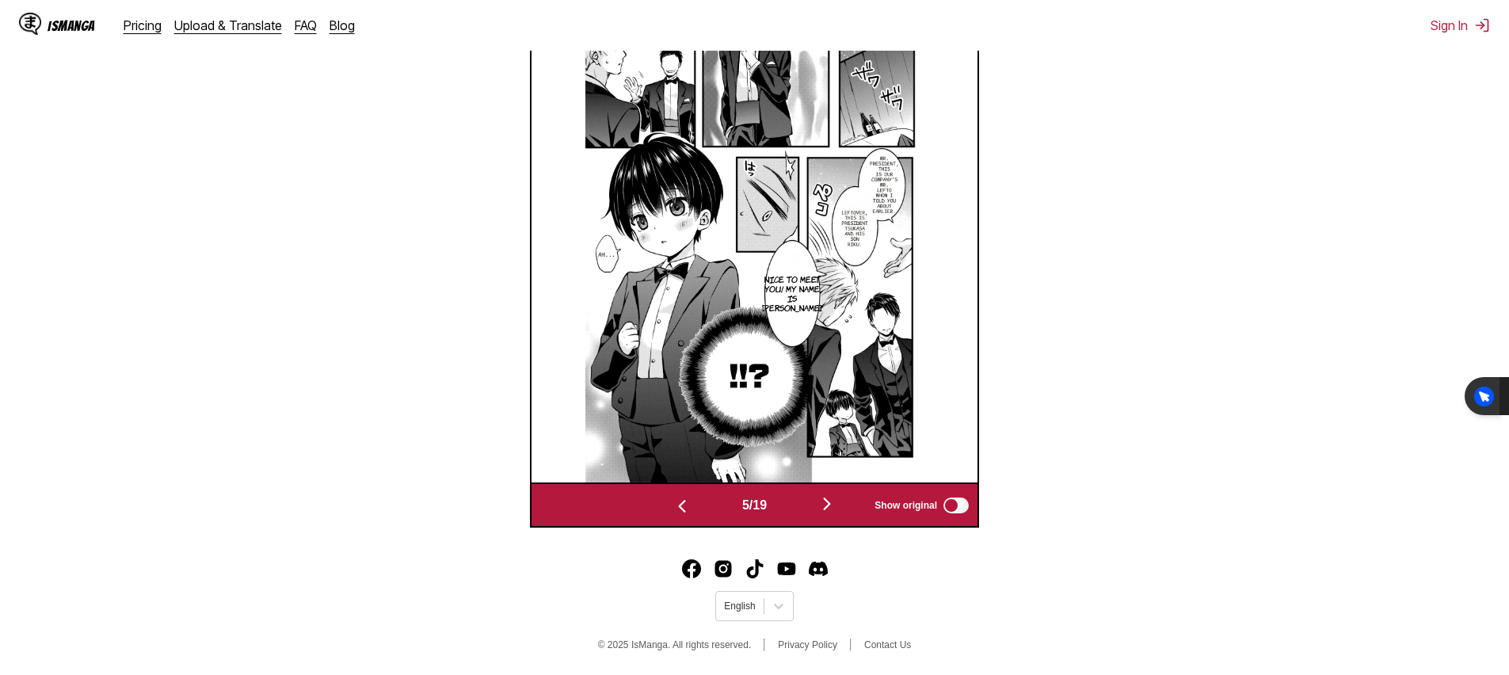
click at [680, 509] on img "button" at bounding box center [682, 506] width 19 height 19
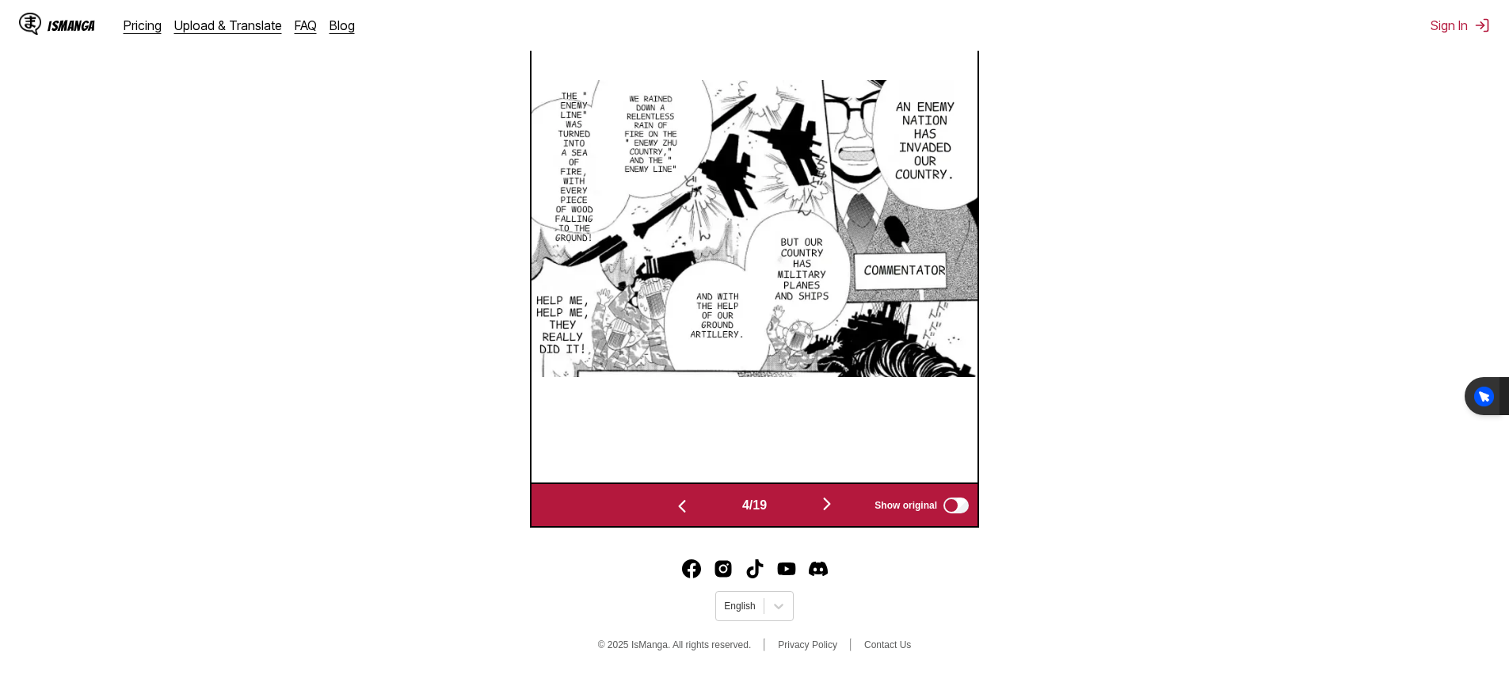
click at [836, 508] on img "button" at bounding box center [826, 503] width 19 height 19
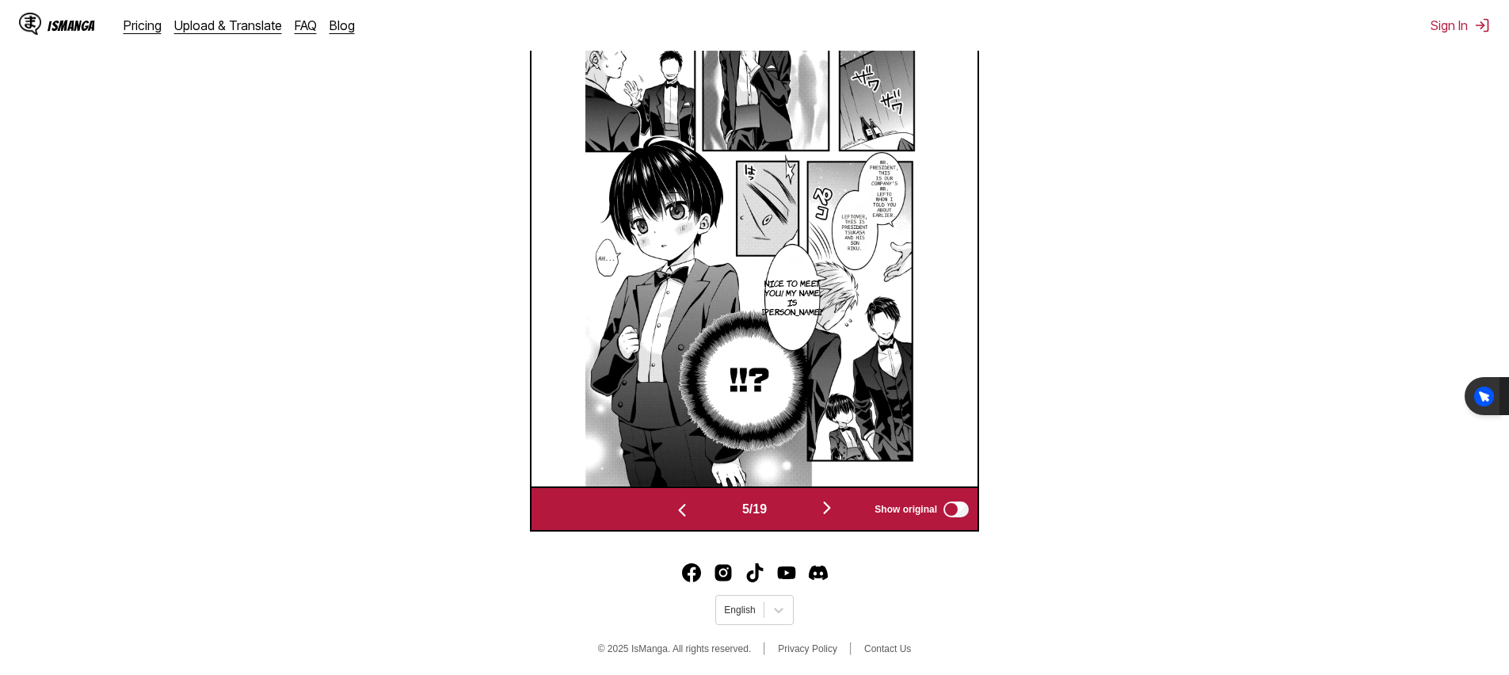
click at [831, 517] on img "button" at bounding box center [826, 507] width 19 height 19
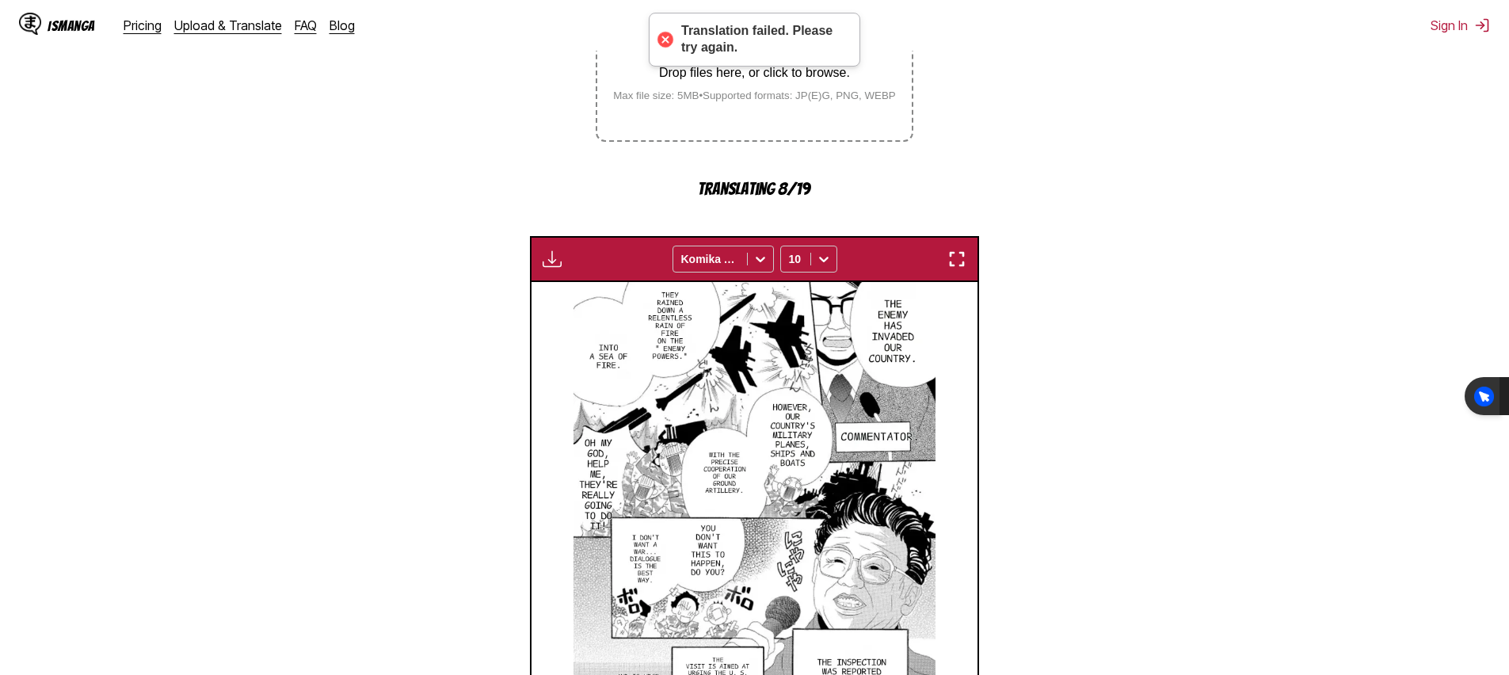
scroll to position [0, 0]
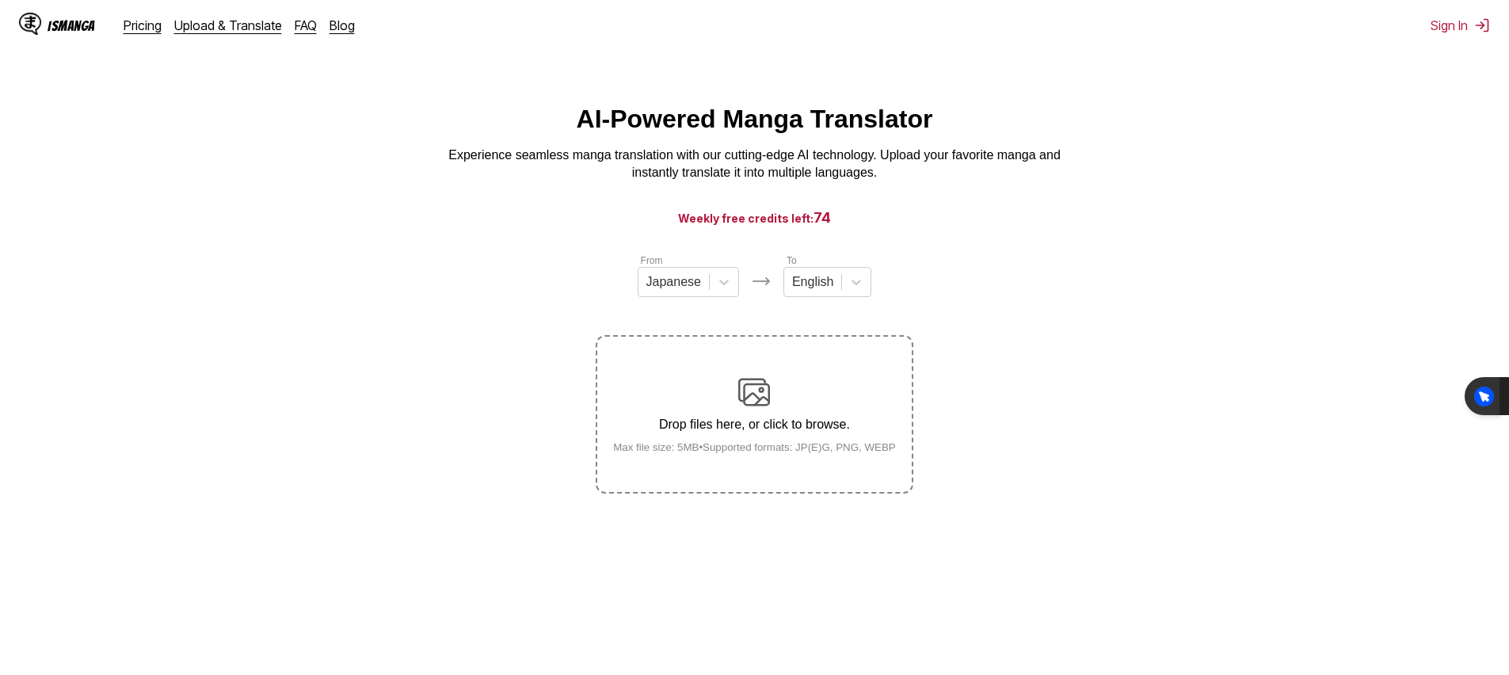
click at [739, 408] on img at bounding box center [754, 392] width 32 height 32
click at [0, 0] on input "Drop files here, or click to browse. Max file size: 5MB • Supported formats: JP…" at bounding box center [0, 0] width 0 height 0
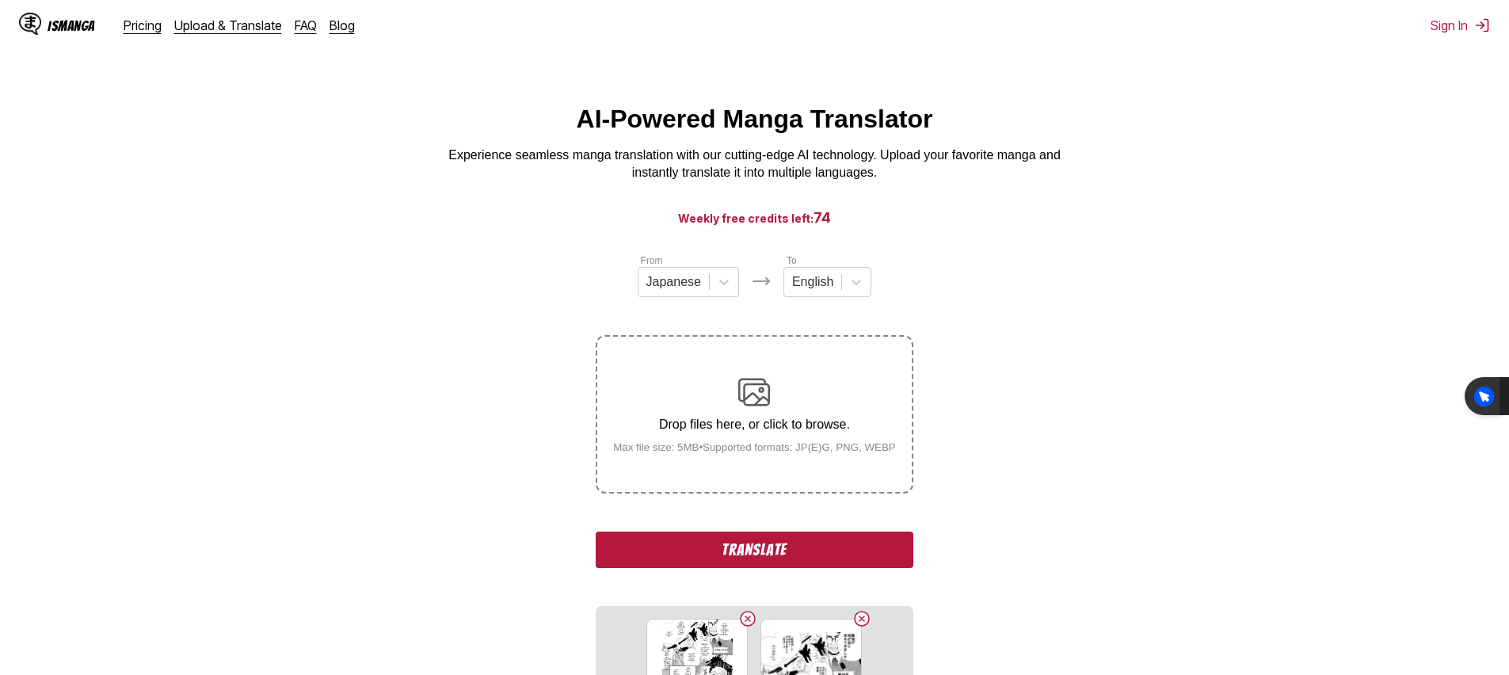
scroll to position [417, 0]
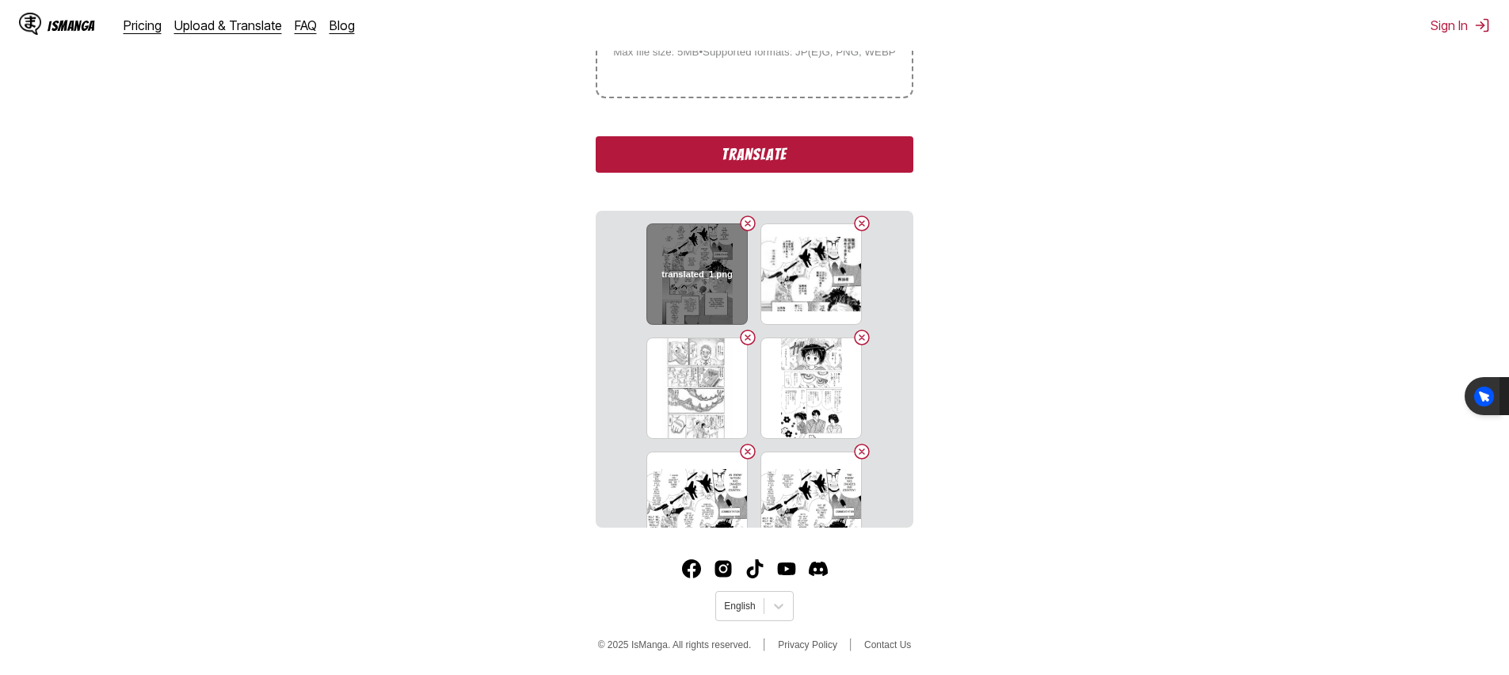
click at [694, 282] on div "translated_1.png" at bounding box center [696, 273] width 101 height 101
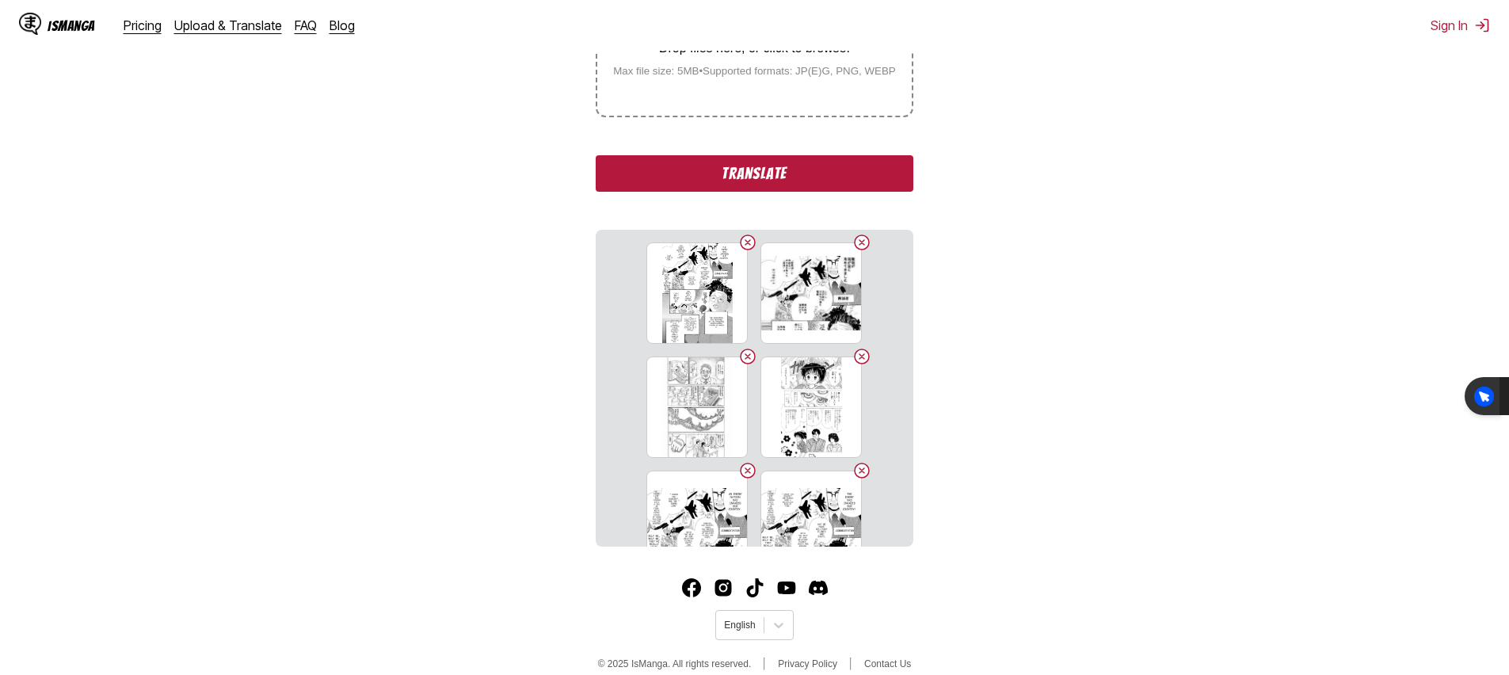
scroll to position [0, 0]
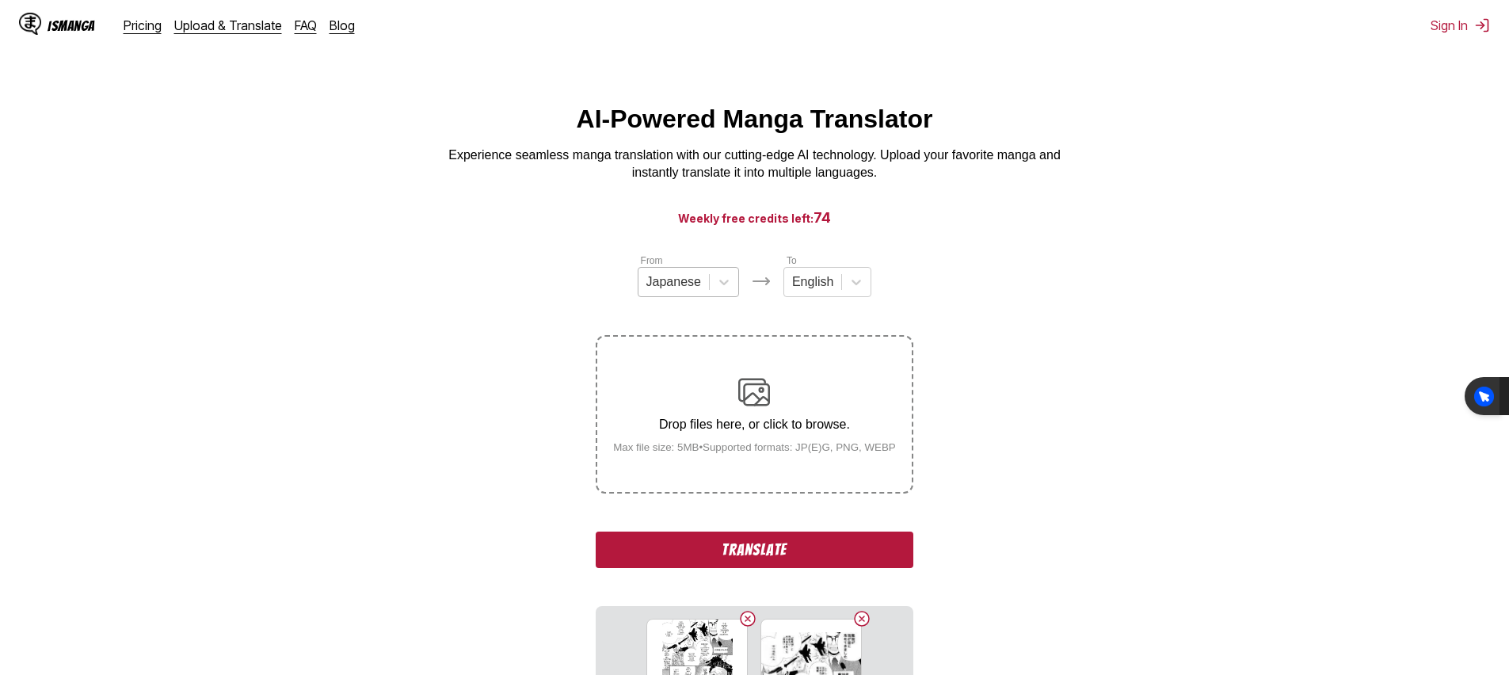
click at [703, 290] on div "Japanese" at bounding box center [673, 282] width 70 height 24
click at [1000, 330] on section "From Japanese To English Drop files here, or click to browse. Max file size: 5M…" at bounding box center [755, 588] width 1484 height 670
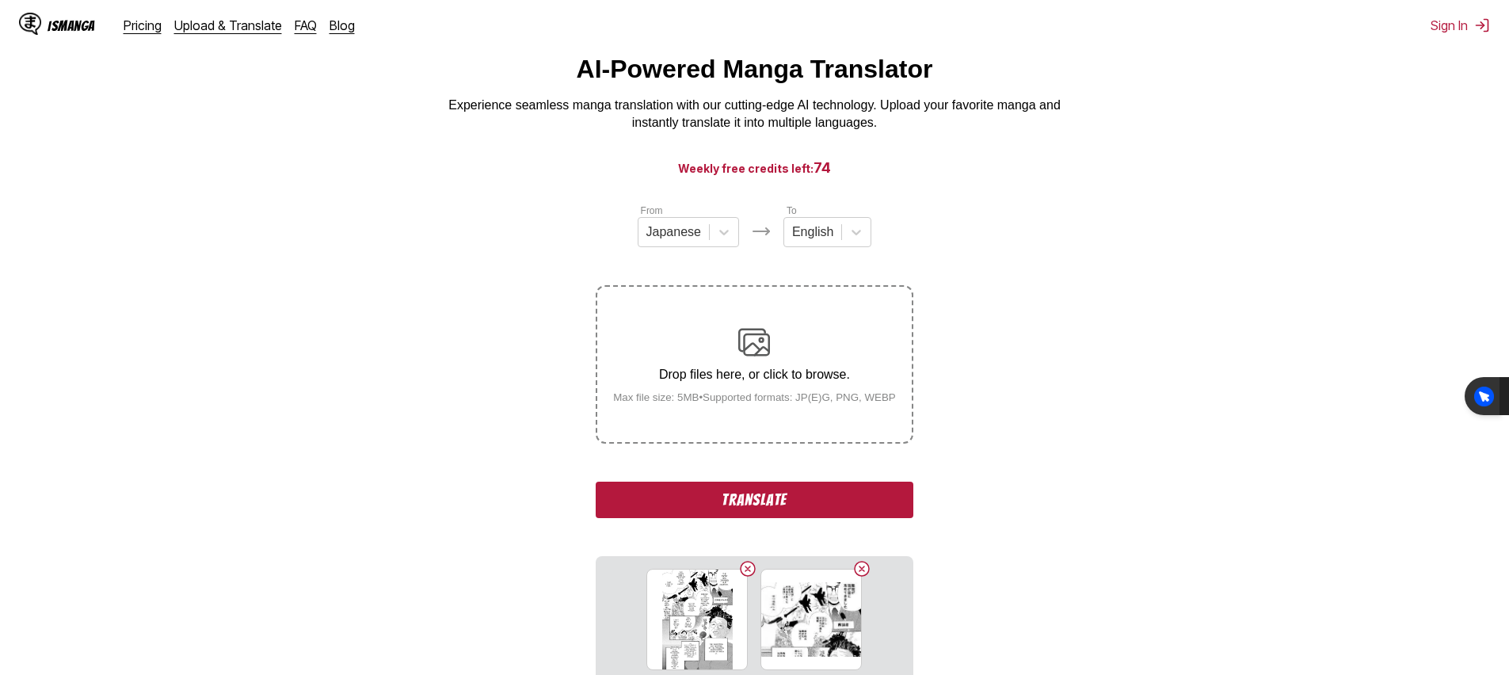
scroll to position [368, 0]
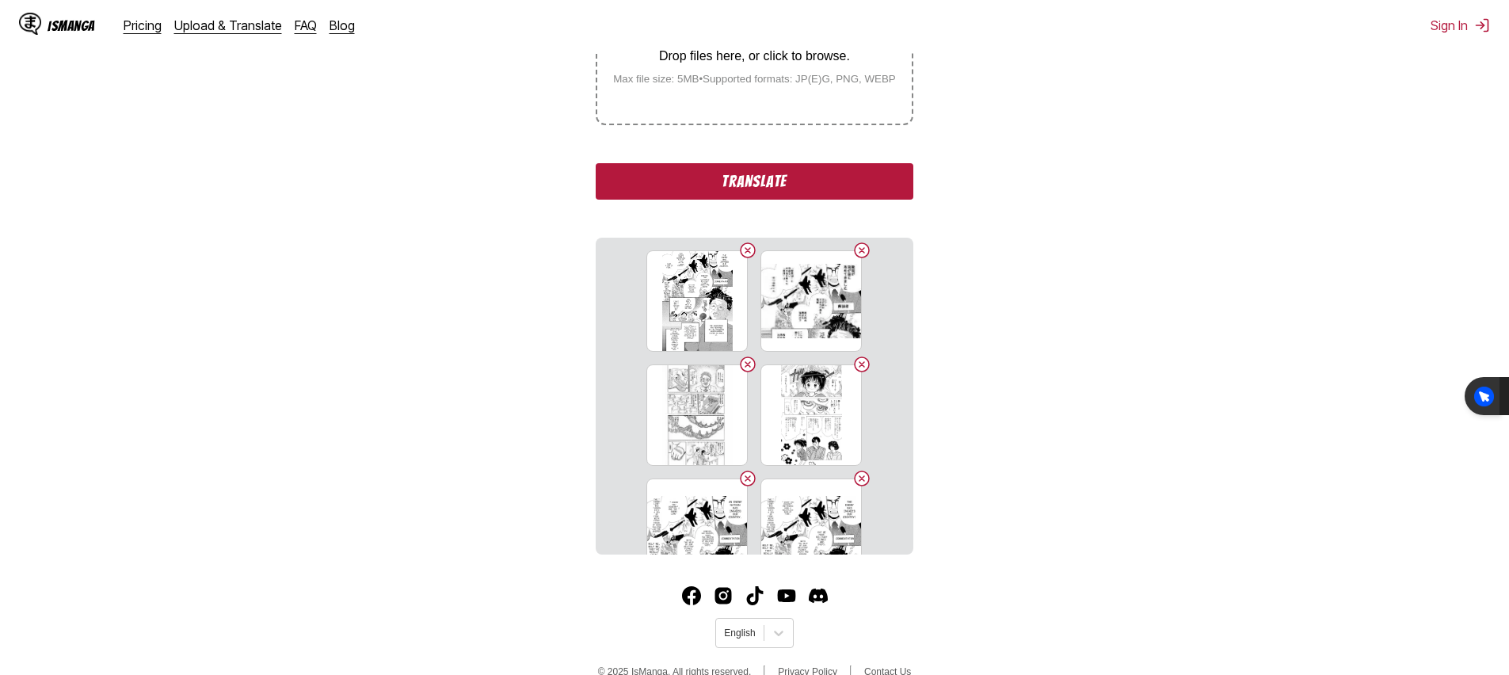
click at [770, 200] on button "Translate" at bounding box center [754, 181] width 317 height 36
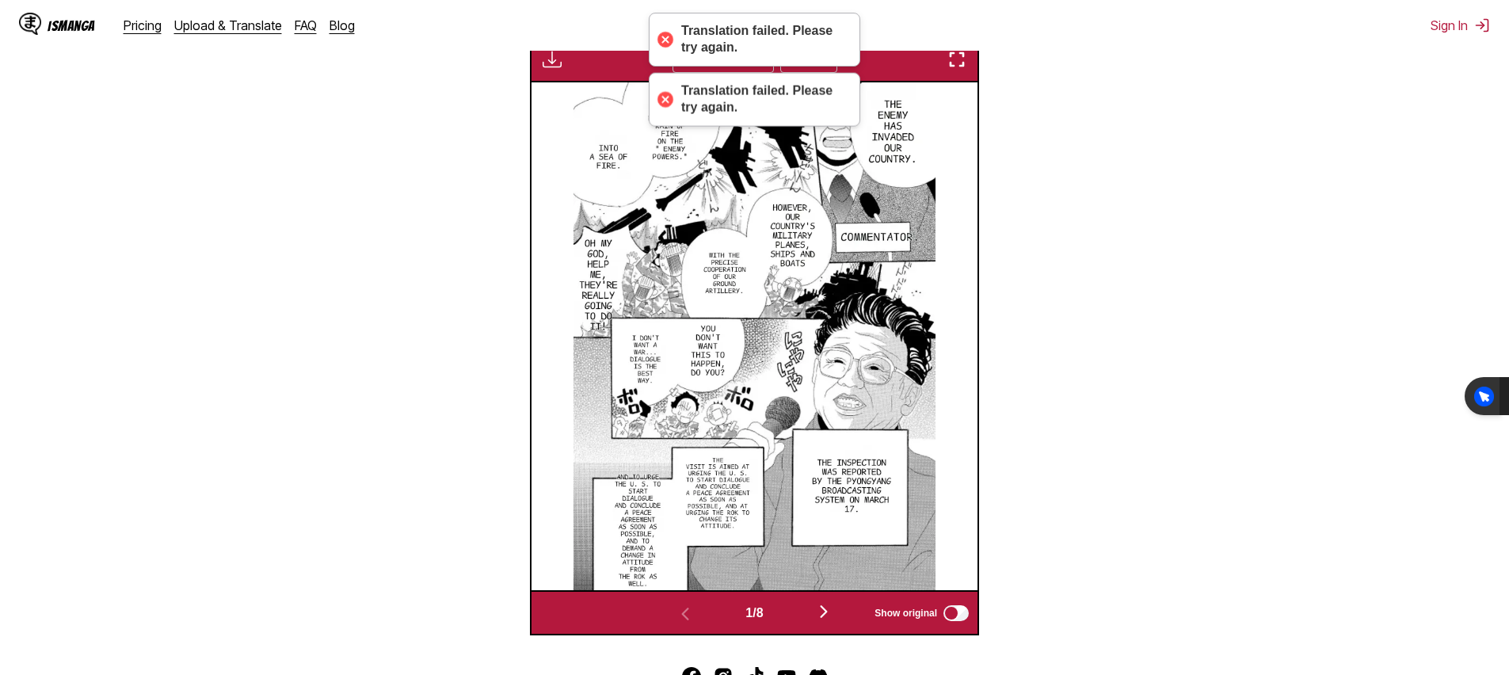
scroll to position [555, 0]
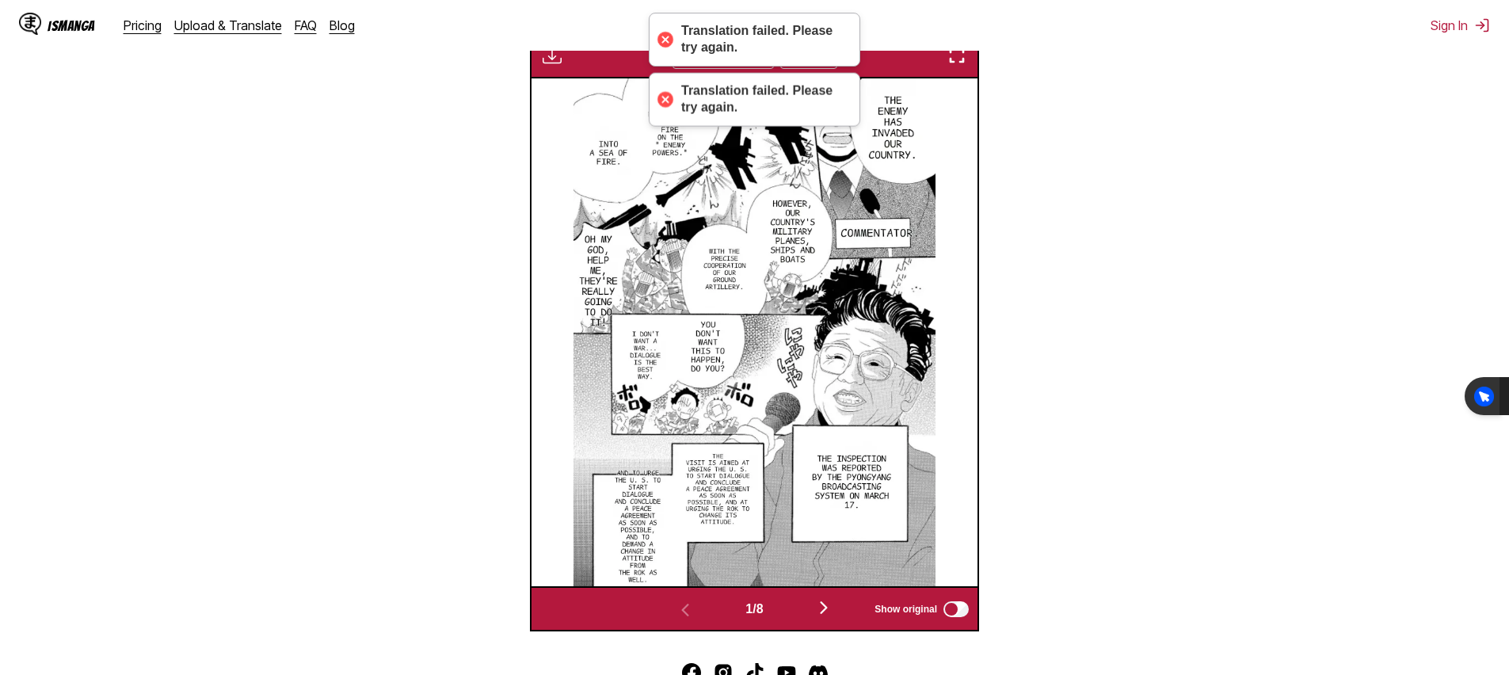
click at [815, 620] on button "button" at bounding box center [823, 608] width 95 height 23
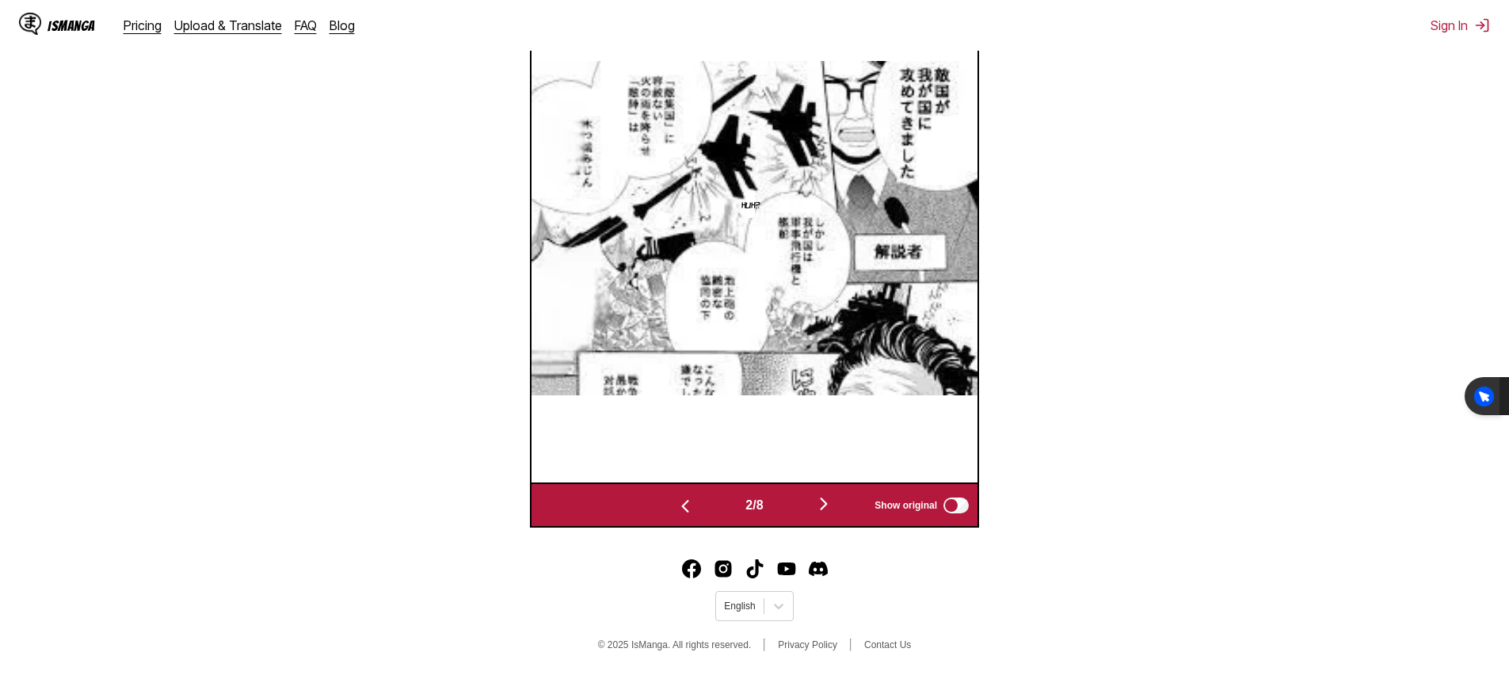
click at [830, 508] on img "button" at bounding box center [823, 503] width 19 height 19
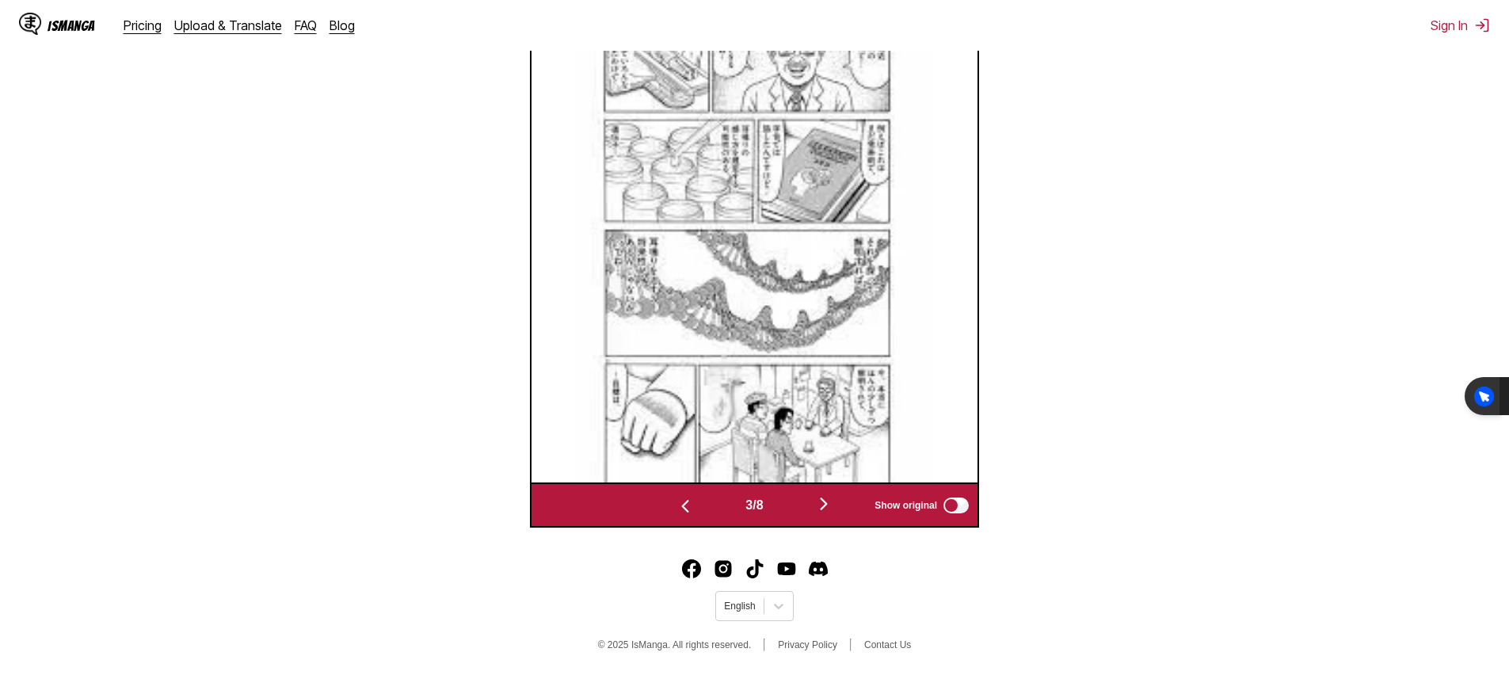
scroll to position [681, 0]
click at [818, 509] on img "button" at bounding box center [823, 503] width 19 height 19
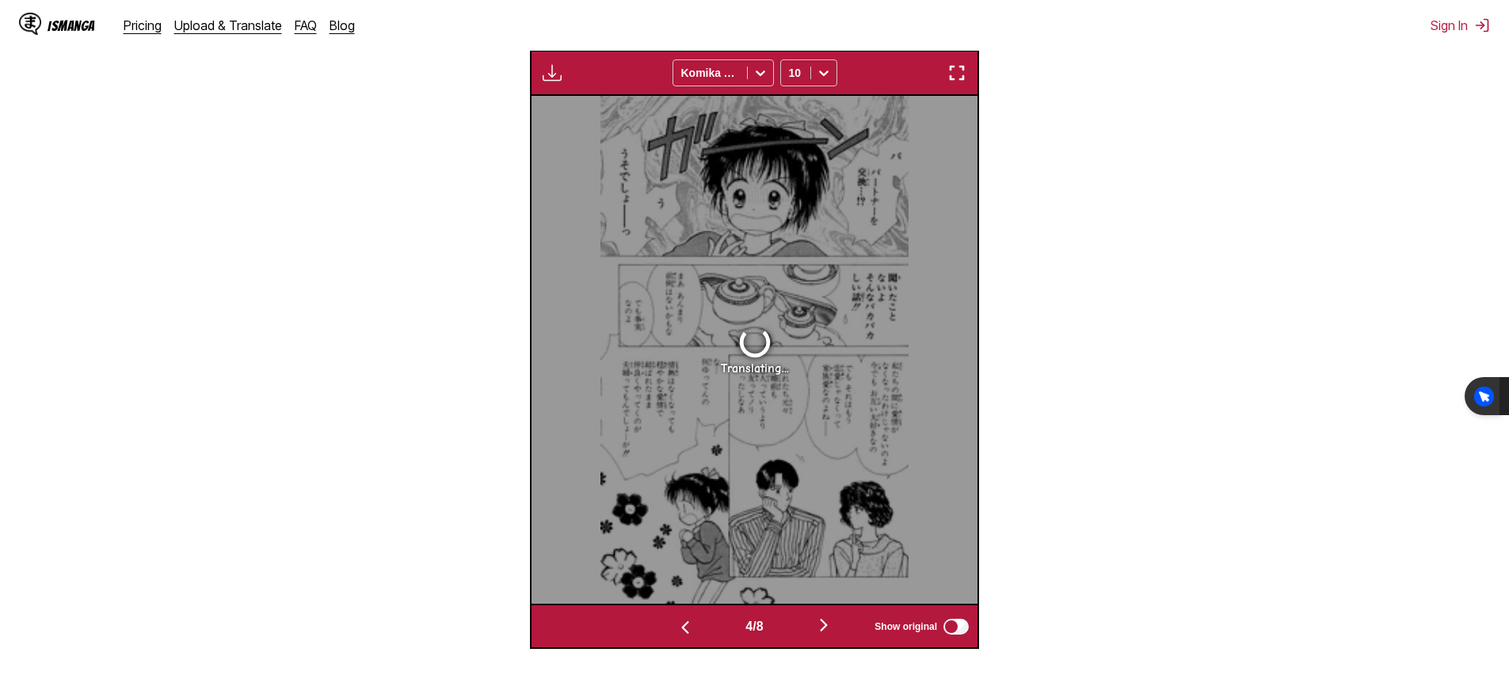
scroll to position [542, 0]
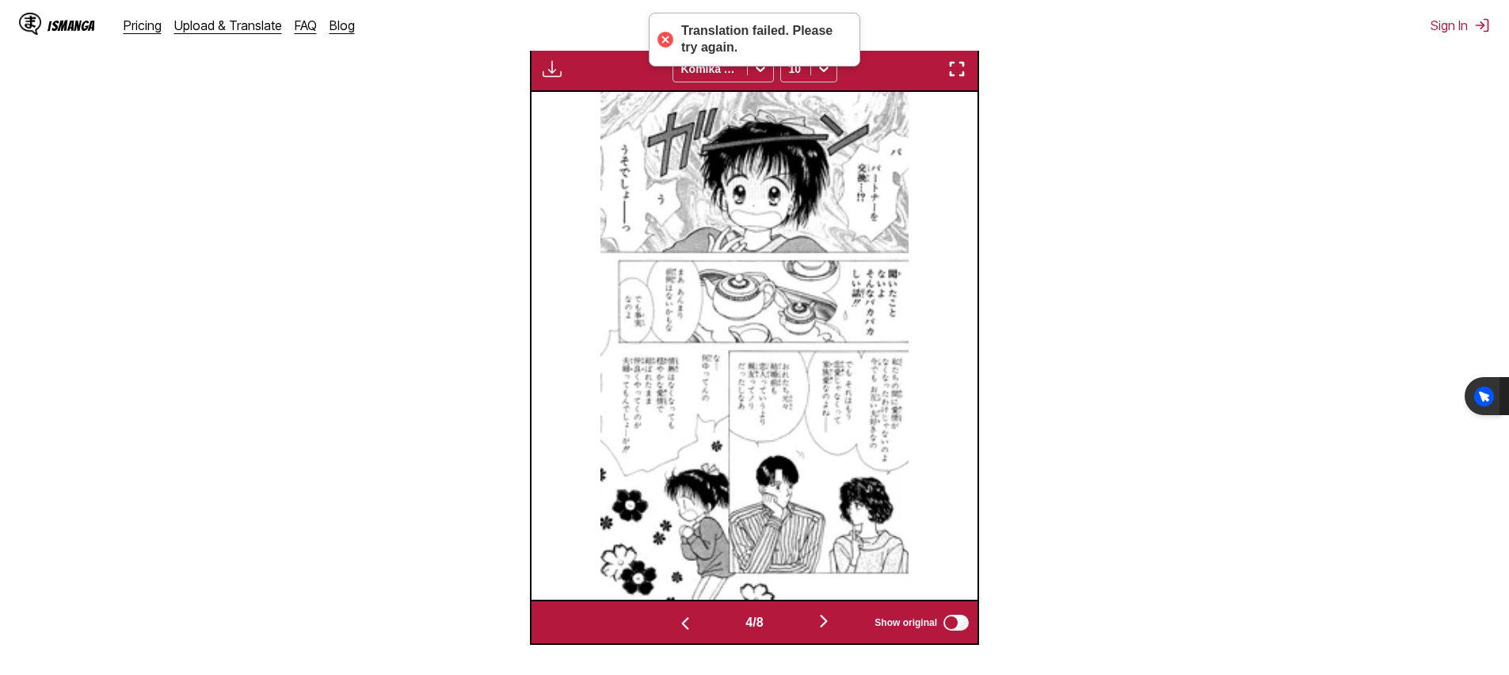
click at [829, 631] on img "button" at bounding box center [823, 621] width 19 height 19
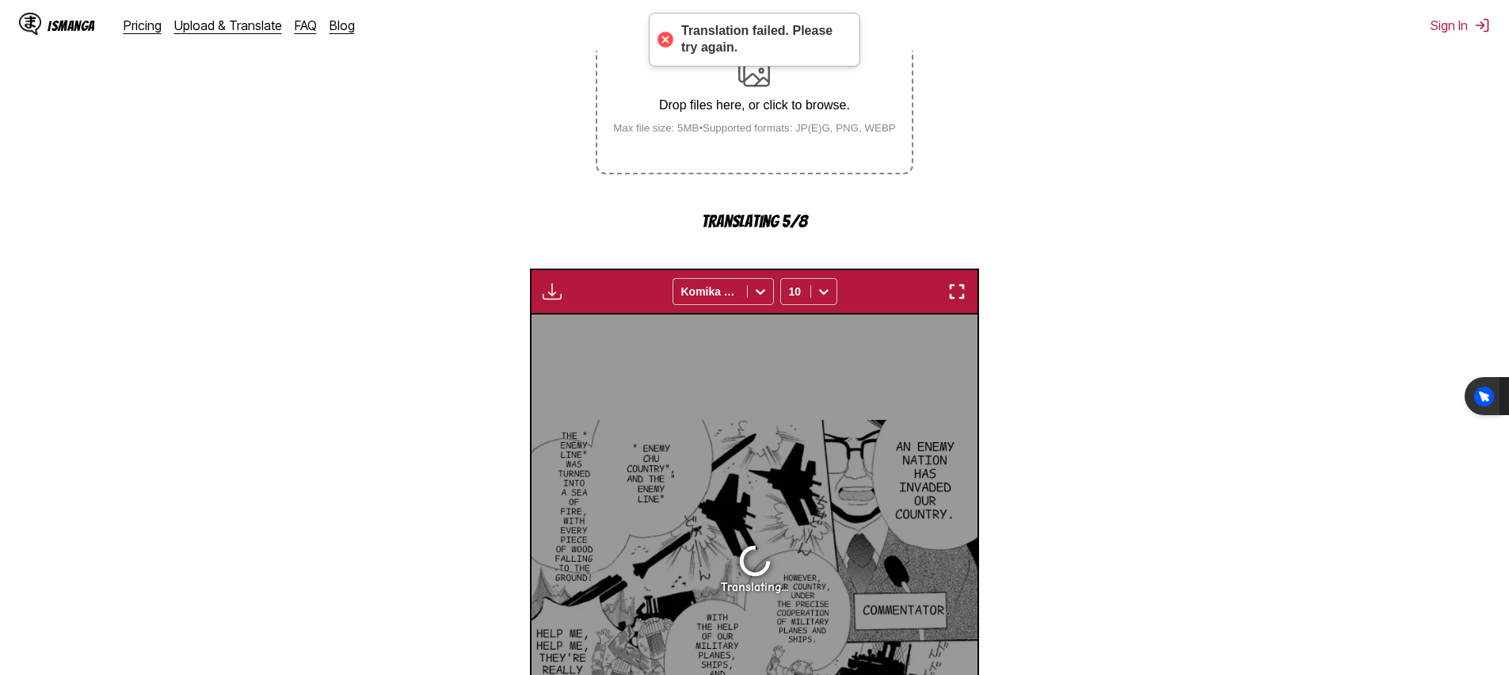
scroll to position [73, 0]
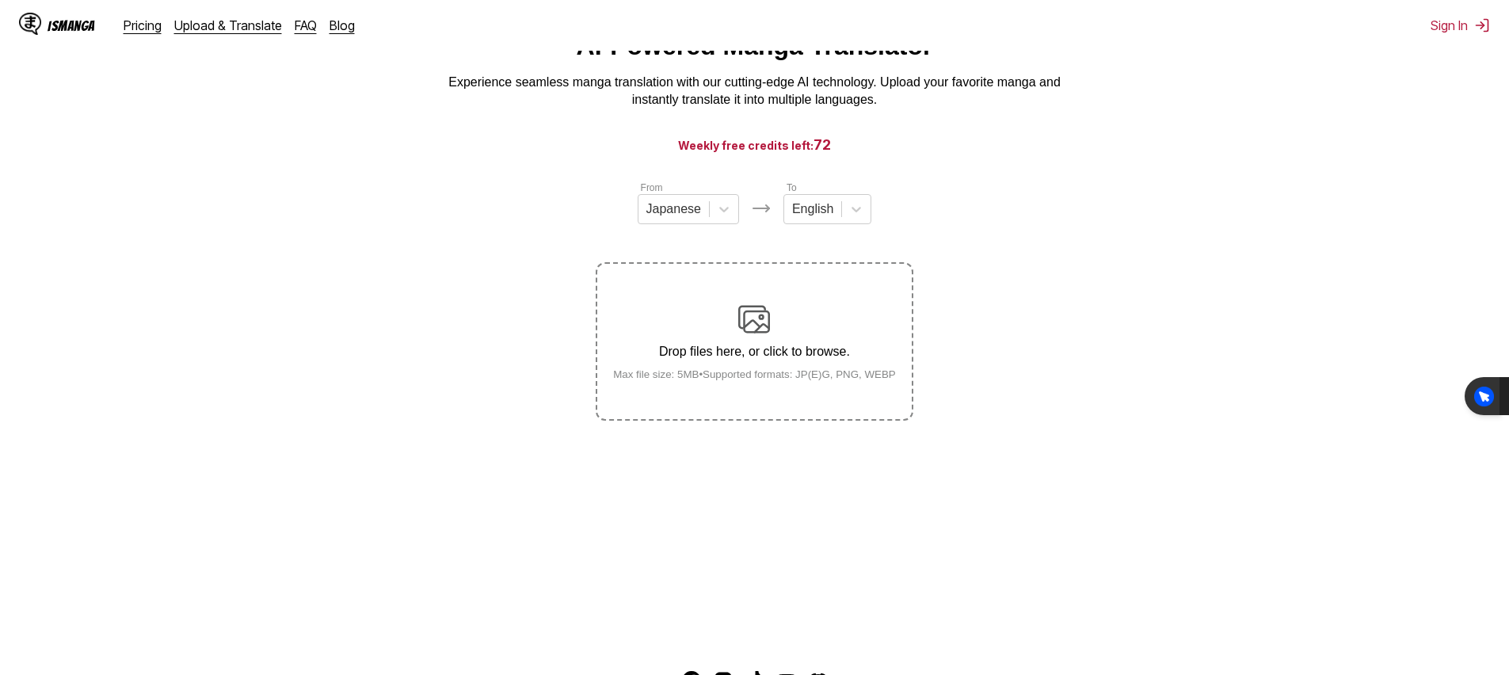
click at [762, 346] on div "Drop files here, or click to browse. Max file size: 5MB • Supported formats: JP…" at bounding box center [754, 341] width 308 height 77
click at [0, 0] on input "Drop files here, or click to browse. Max file size: 5MB • Supported formats: JP…" at bounding box center [0, 0] width 0 height 0
